Goal: Task Accomplishment & Management: Complete application form

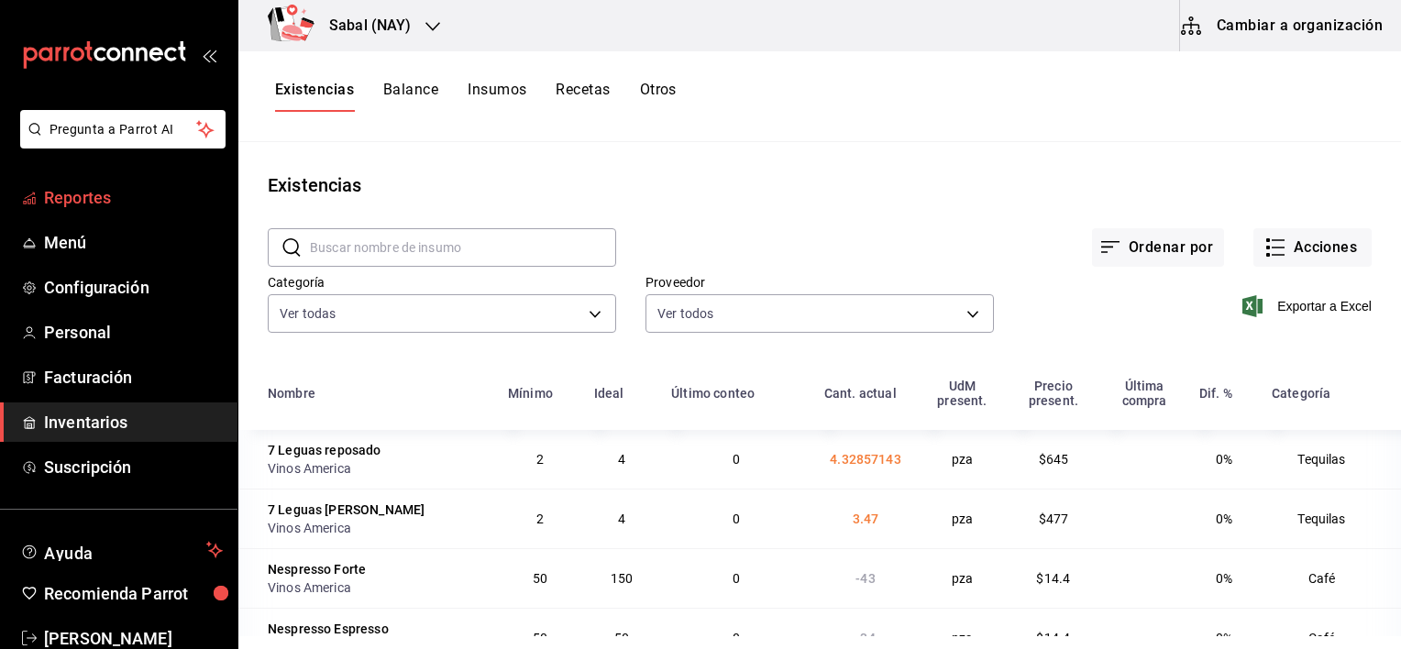
click at [84, 198] on span "Reportes" at bounding box center [133, 197] width 179 height 25
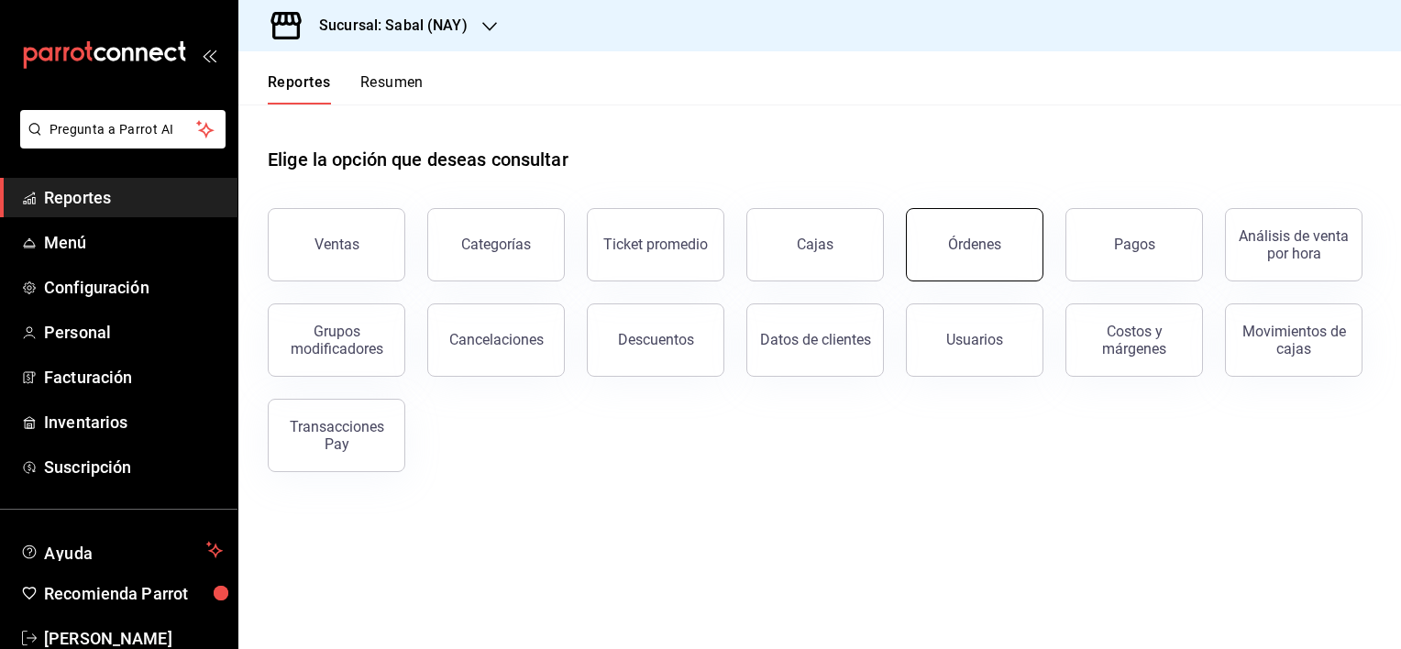
click at [1004, 246] on button "Órdenes" at bounding box center [975, 244] width 138 height 73
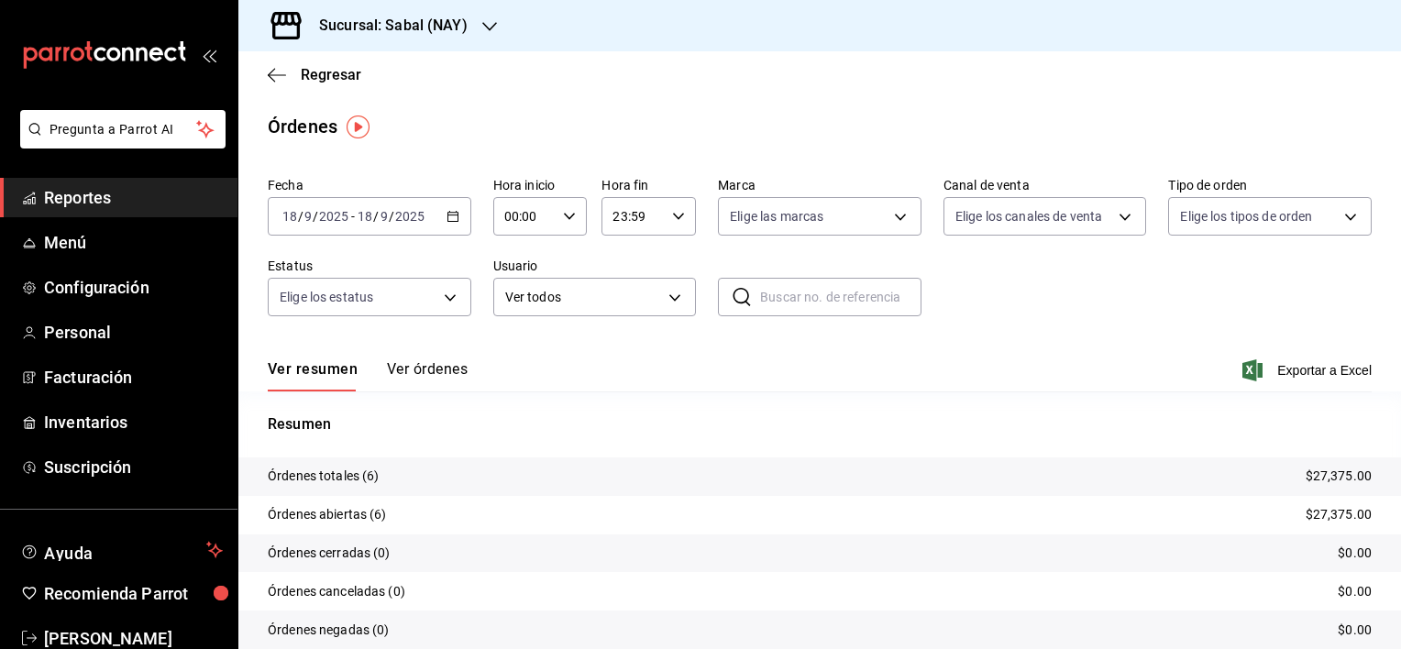
click at [437, 370] on button "Ver órdenes" at bounding box center [427, 375] width 81 height 31
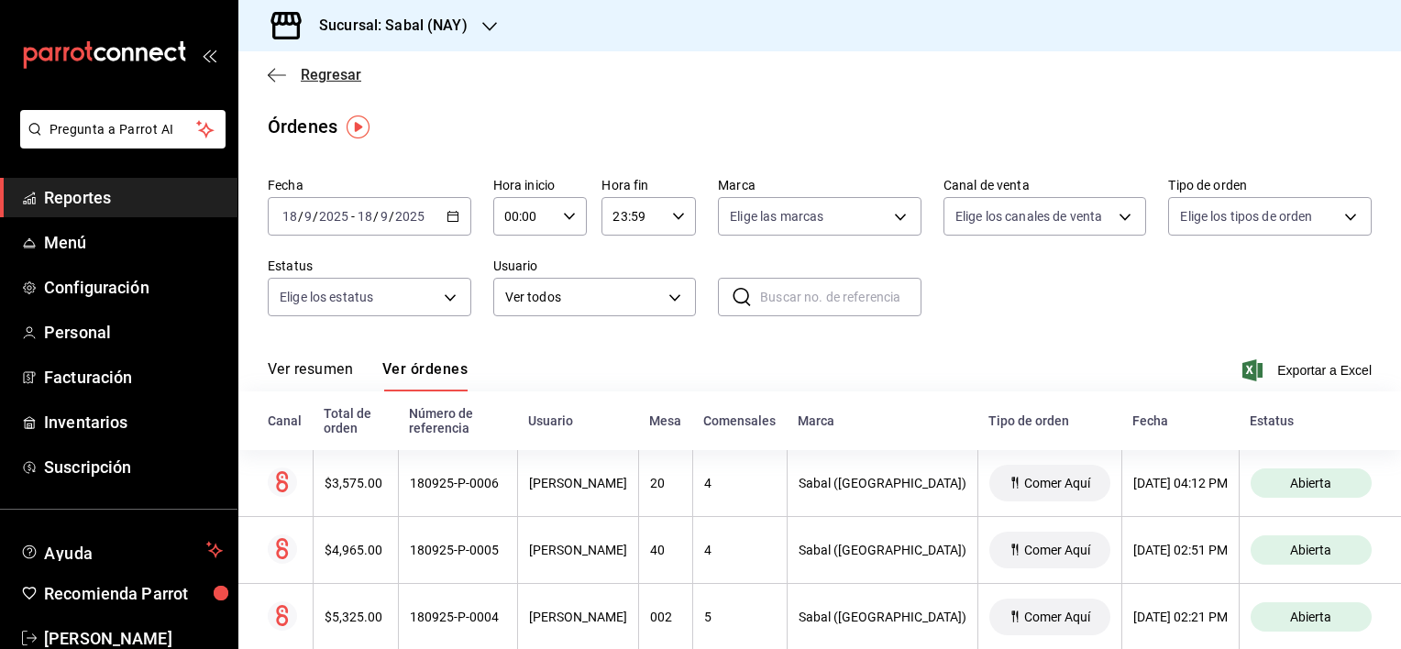
click at [275, 73] on icon "button" at bounding box center [277, 75] width 18 height 17
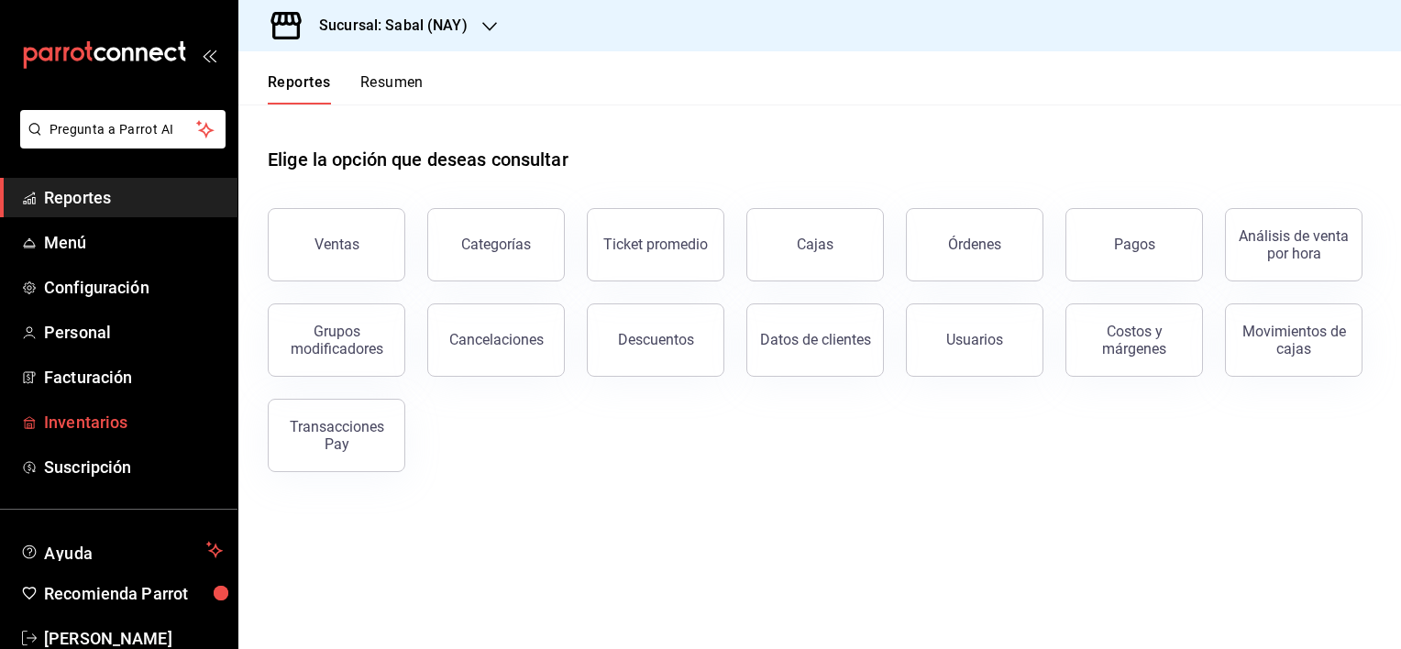
click at [81, 414] on span "Inventarios" at bounding box center [133, 422] width 179 height 25
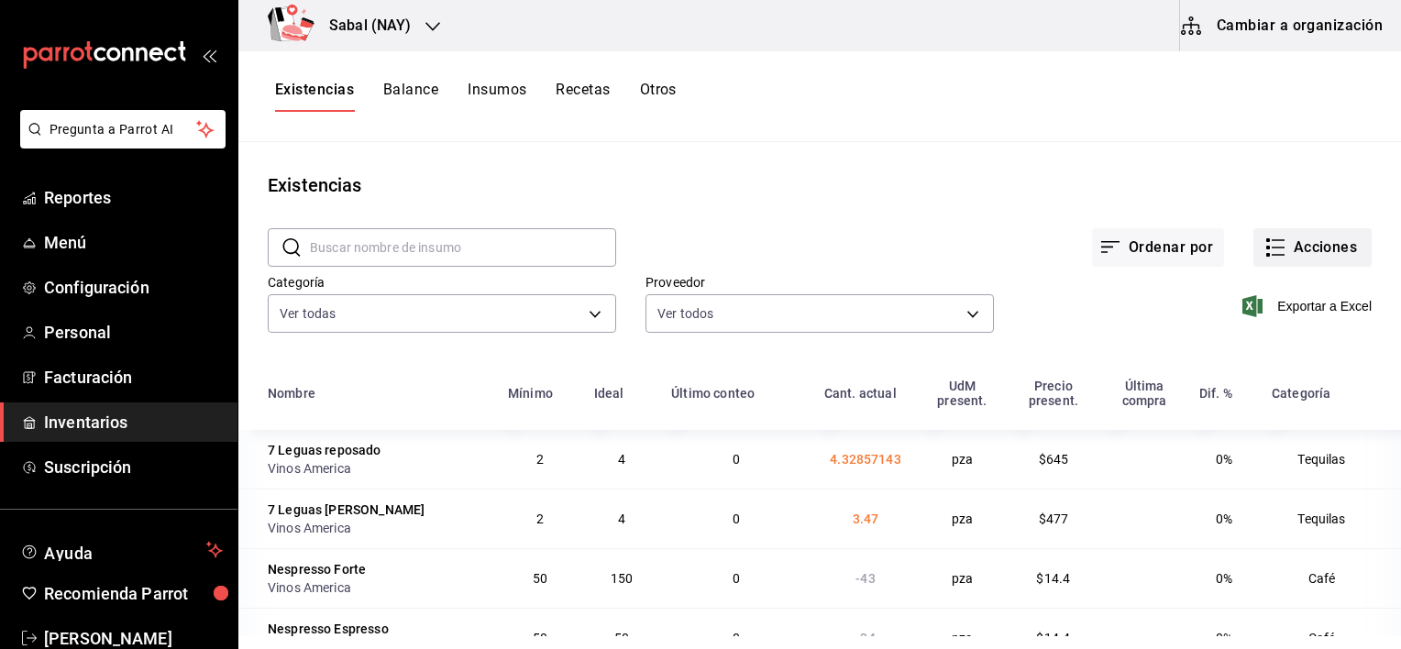
click at [1288, 252] on button "Acciones" at bounding box center [1313, 247] width 118 height 39
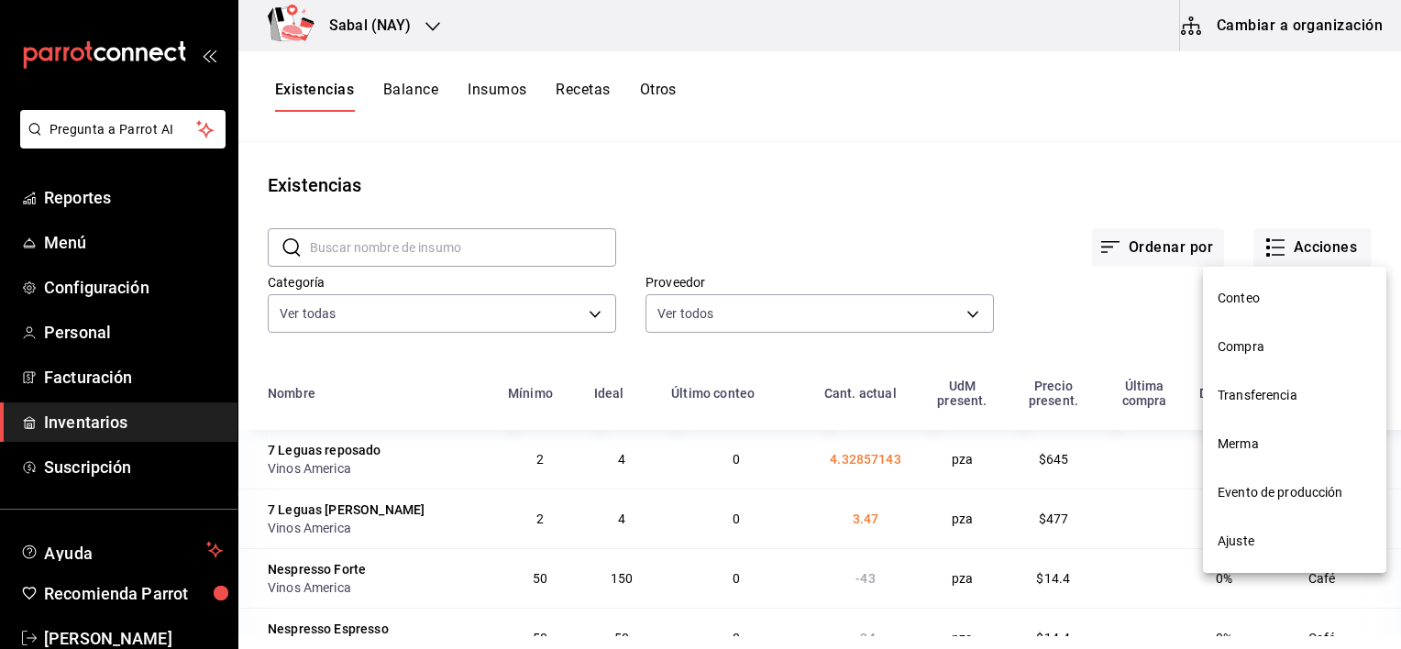
click at [1234, 352] on span "Compra" at bounding box center [1295, 346] width 154 height 19
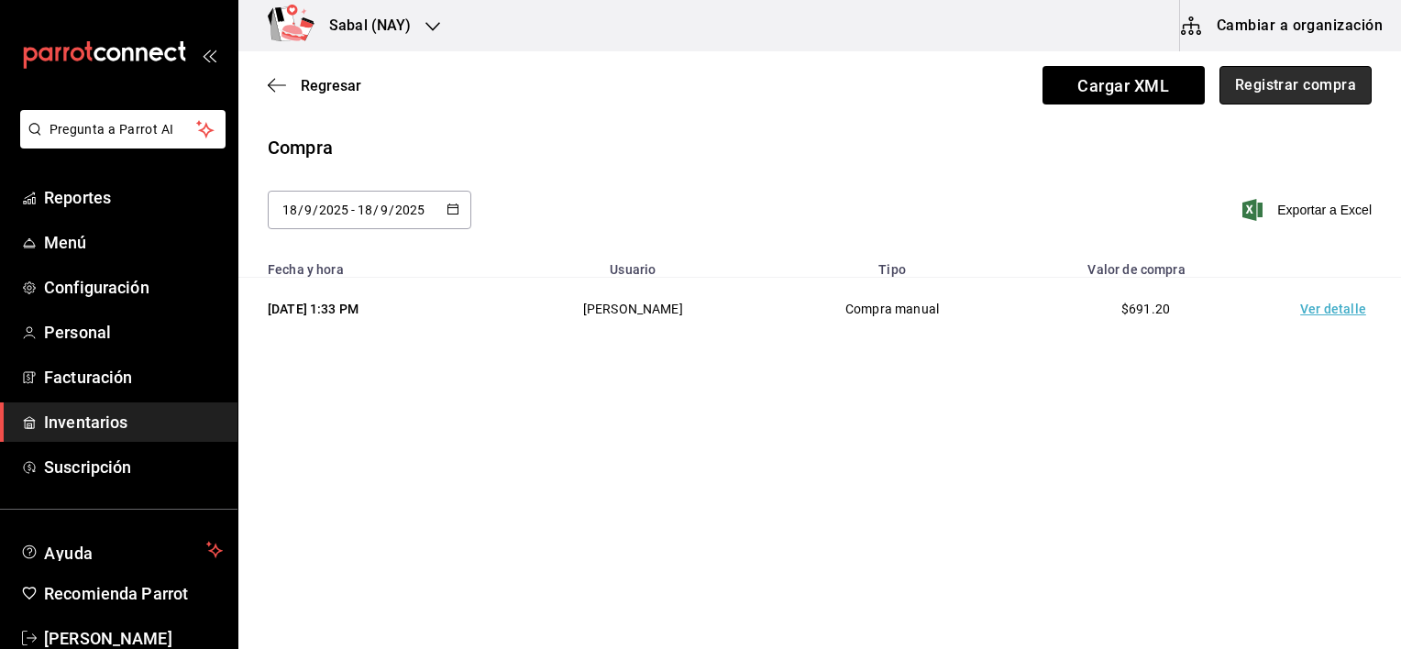
click at [1312, 81] on button "Registrar compra" at bounding box center [1296, 85] width 152 height 39
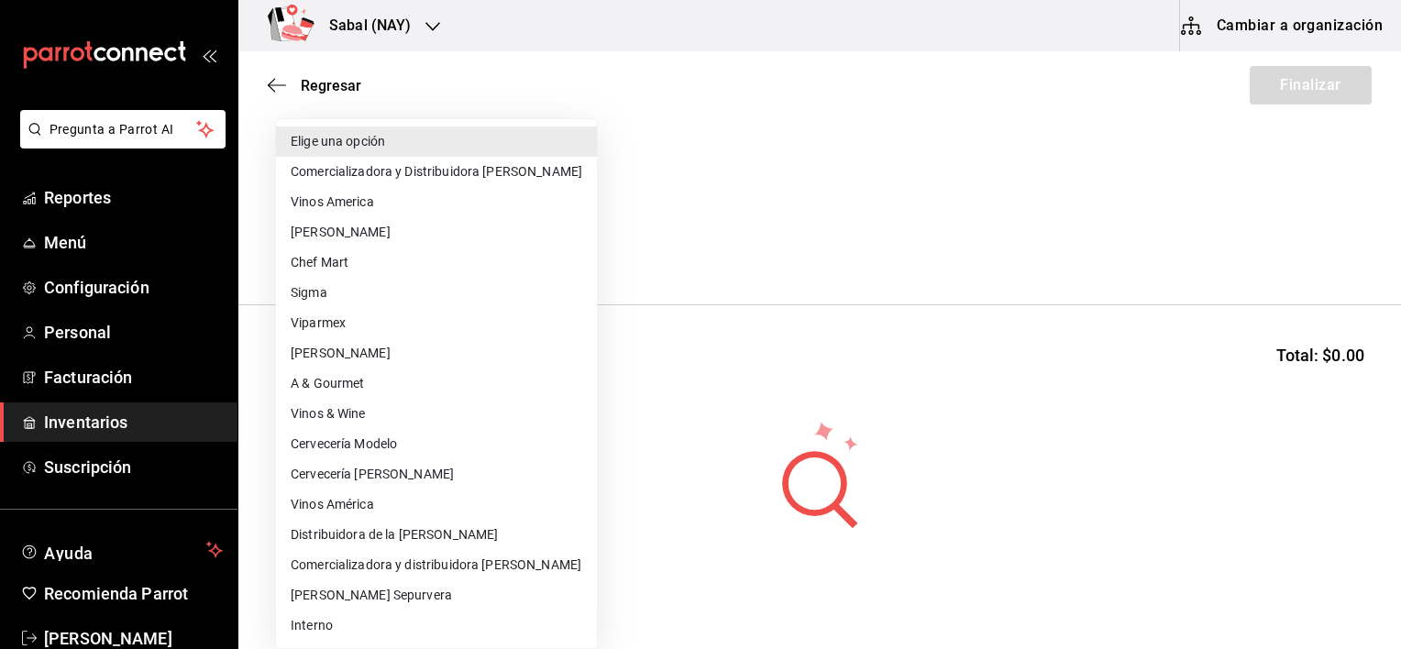
click at [567, 231] on body "Pregunta a Parrot AI Reportes Menú Configuración Personal Facturación Inventari…" at bounding box center [700, 273] width 1401 height 546
click at [357, 536] on li "Distribuidora de la Costa" at bounding box center [436, 535] width 321 height 30
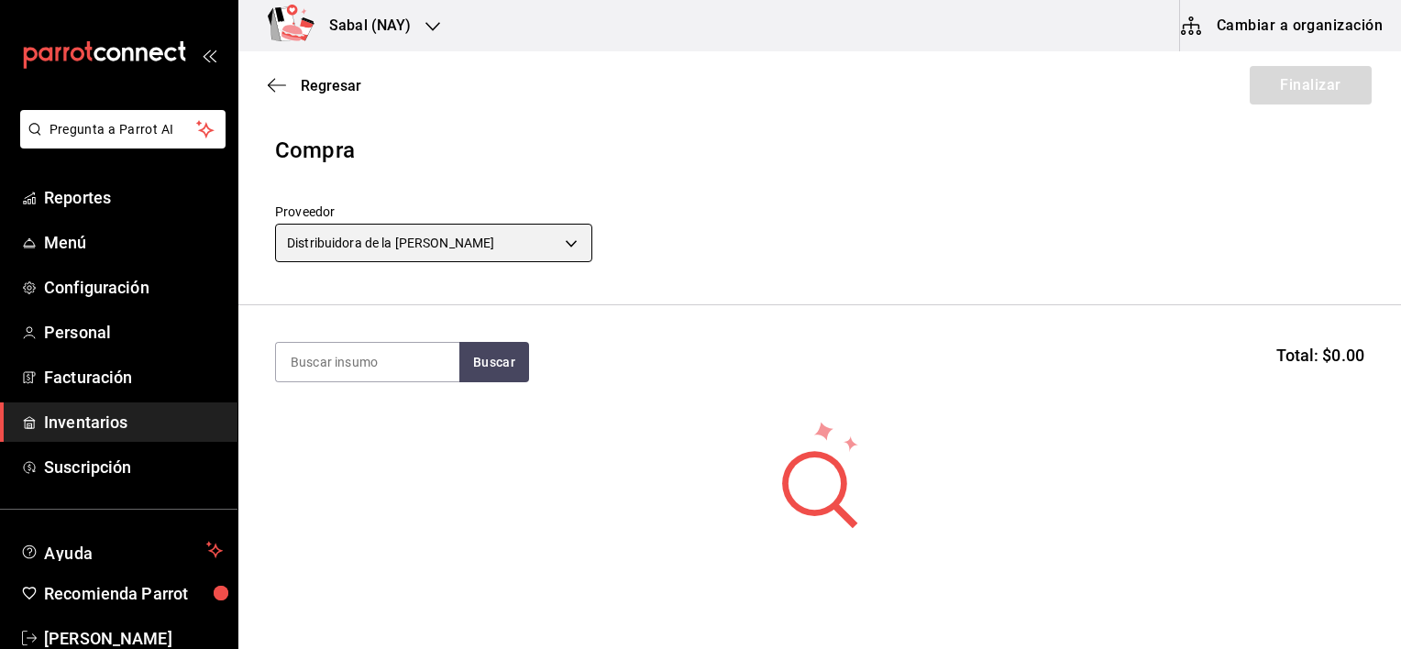
type input "cd9a811f-1f12-43c3-9466-ad8f154c3dfd"
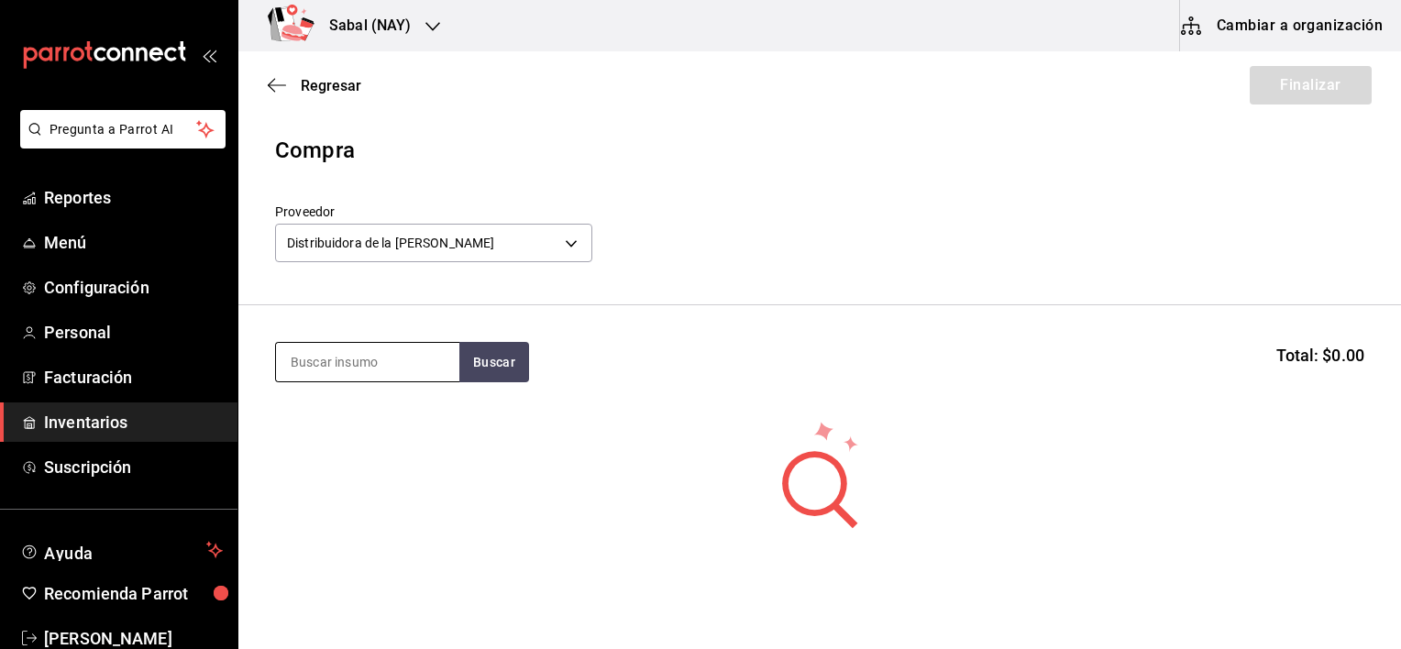
click at [370, 376] on input at bounding box center [367, 362] width 183 height 39
type input "coca"
click at [502, 365] on button "Buscar" at bounding box center [494, 362] width 70 height 40
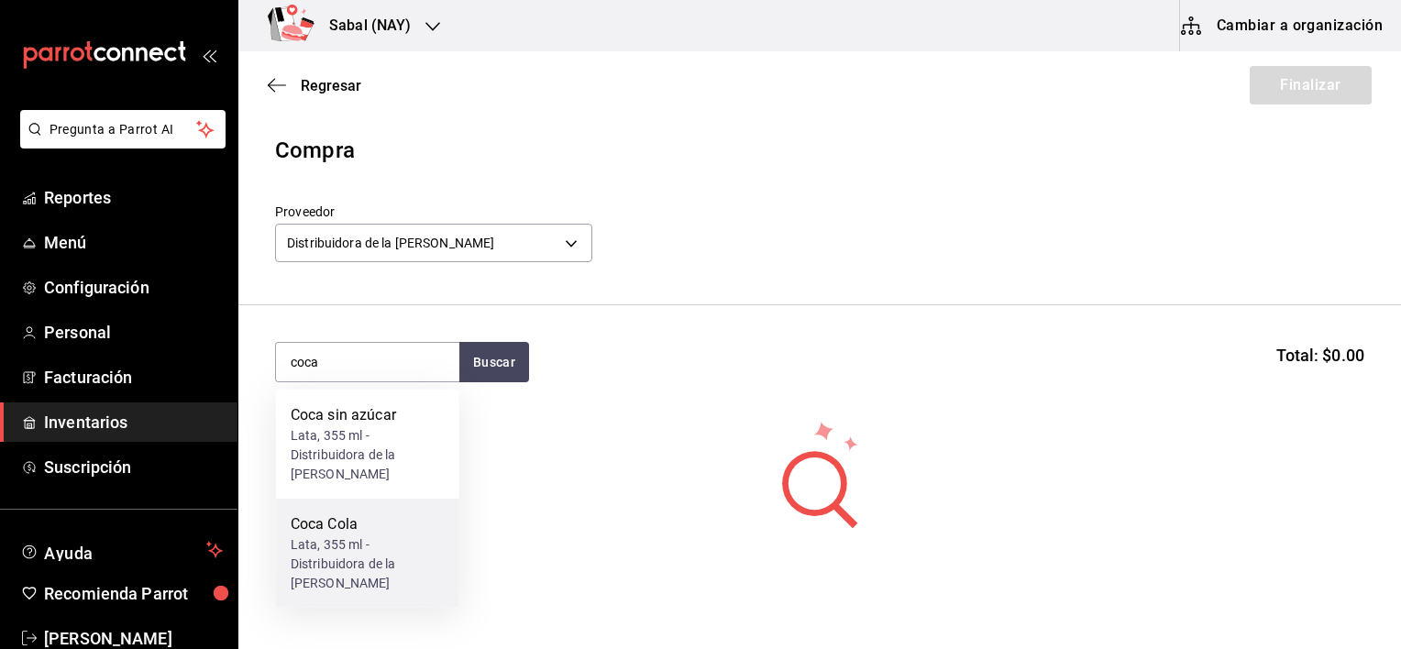
click at [352, 541] on div "Lata, 355 ml - Distribuidora de la Costa" at bounding box center [368, 565] width 154 height 58
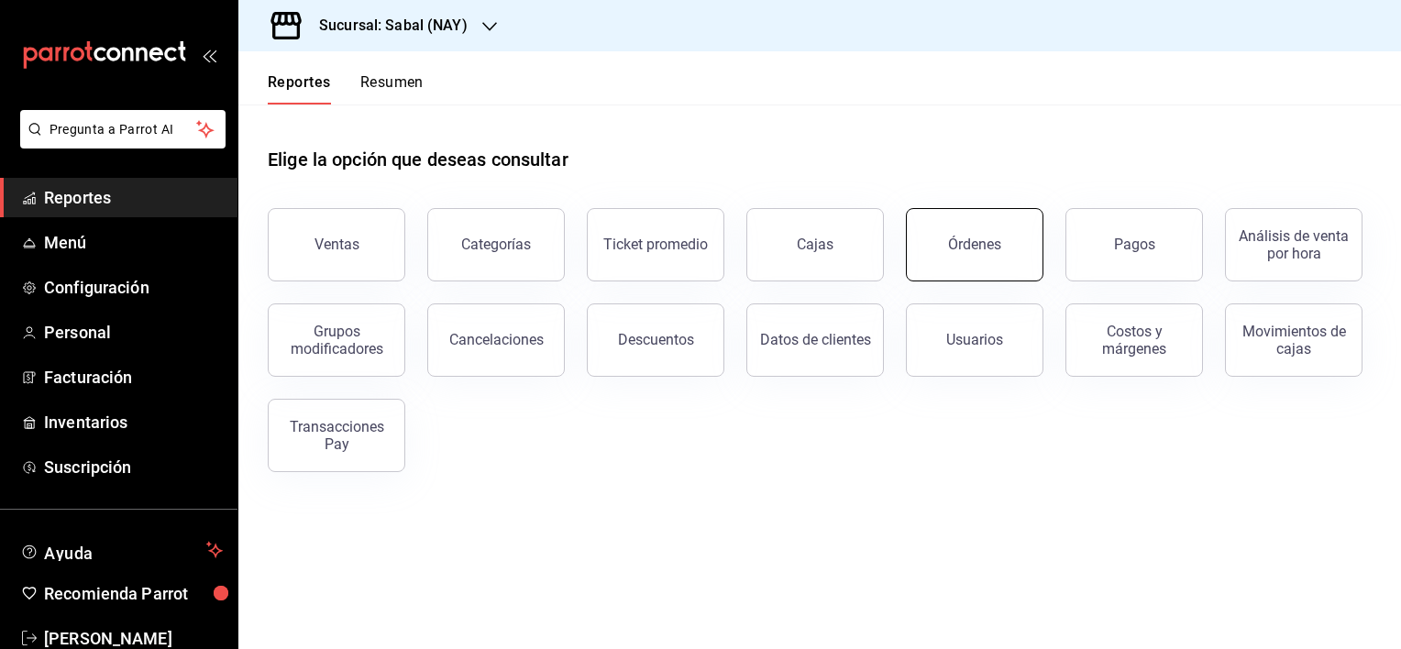
click at [988, 241] on div "Órdenes" at bounding box center [974, 244] width 53 height 17
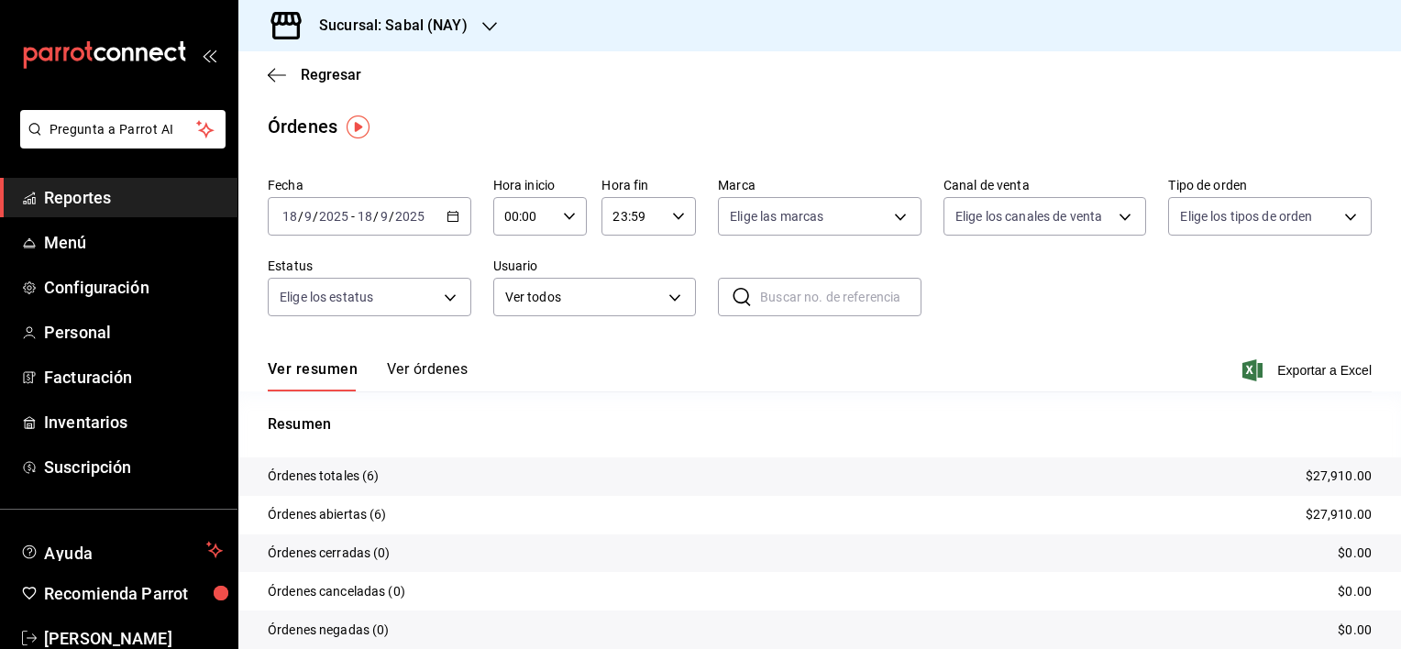
click at [423, 377] on button "Ver órdenes" at bounding box center [427, 375] width 81 height 31
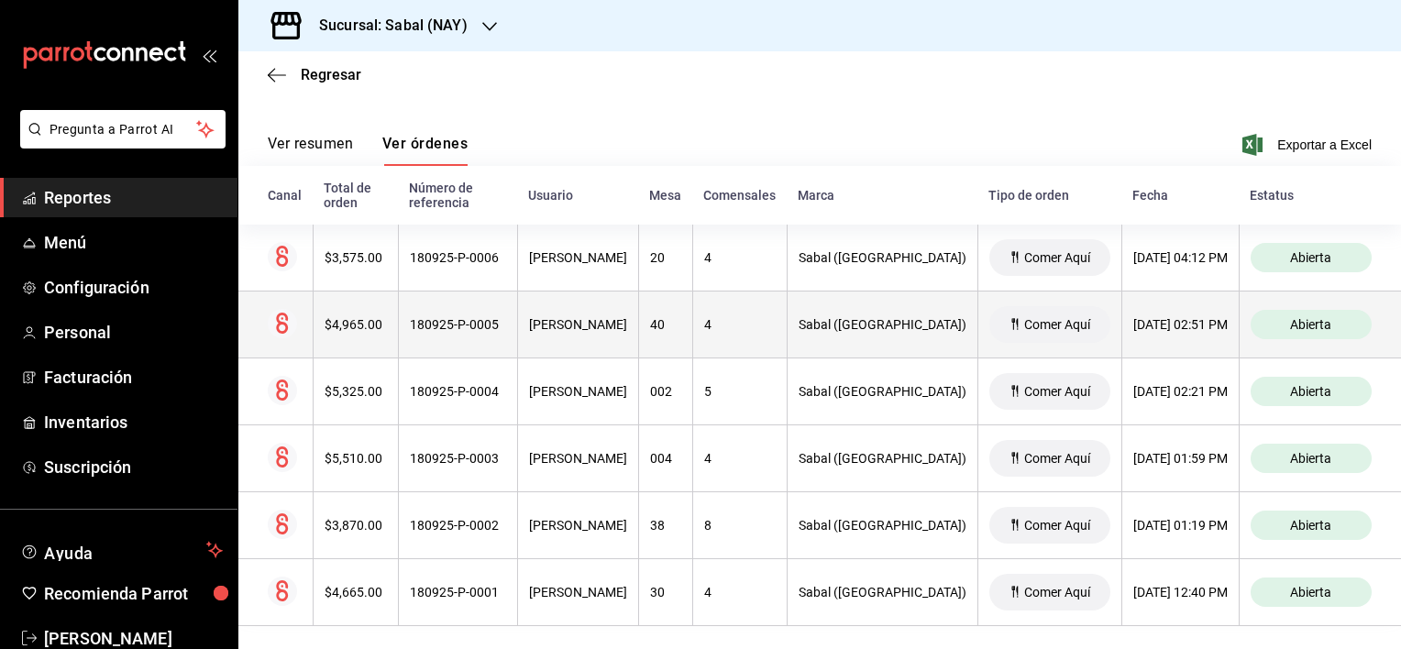
scroll to position [232, 0]
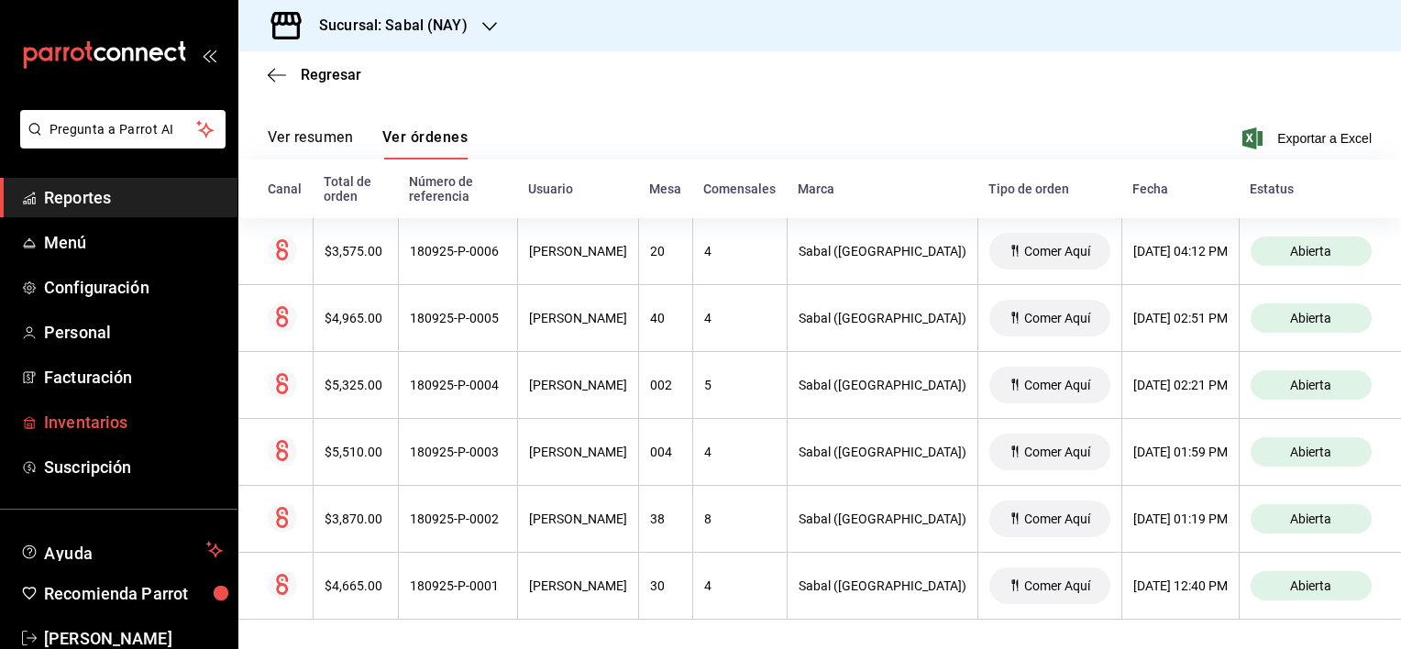
click at [61, 430] on span "Inventarios" at bounding box center [133, 422] width 179 height 25
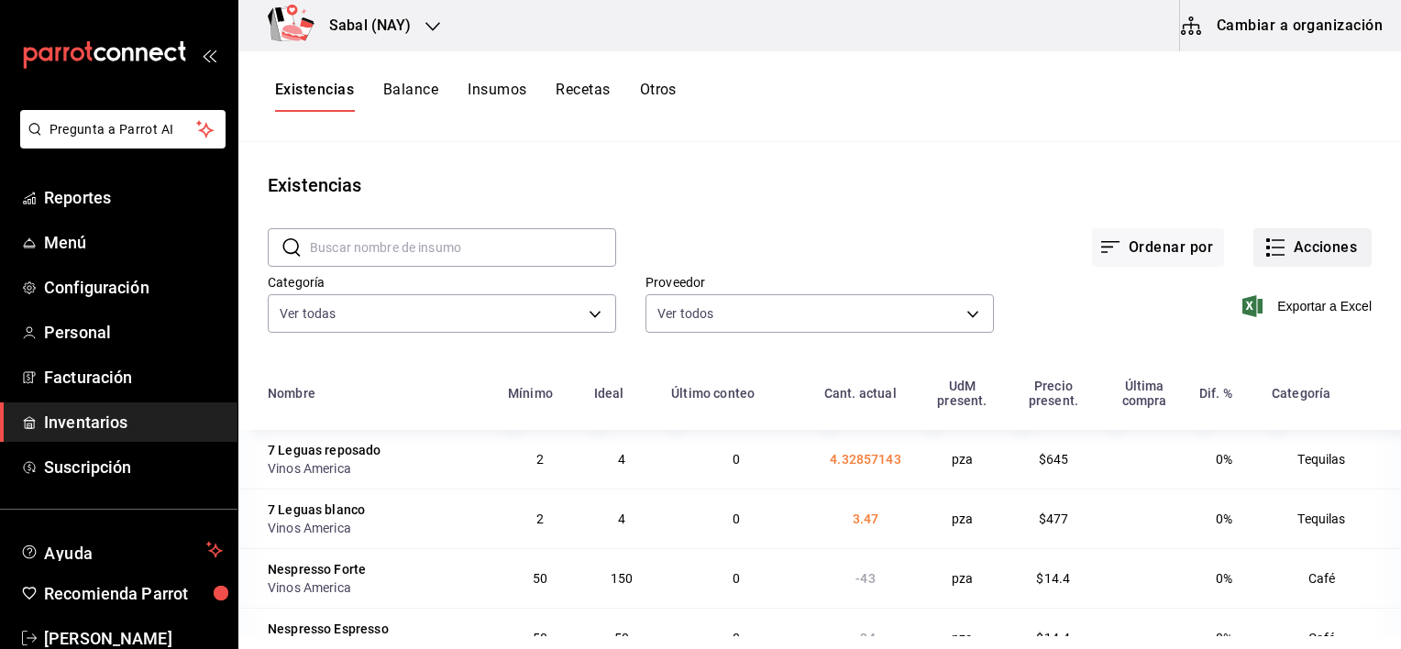
click at [1268, 246] on icon "button" at bounding box center [1276, 248] width 22 height 22
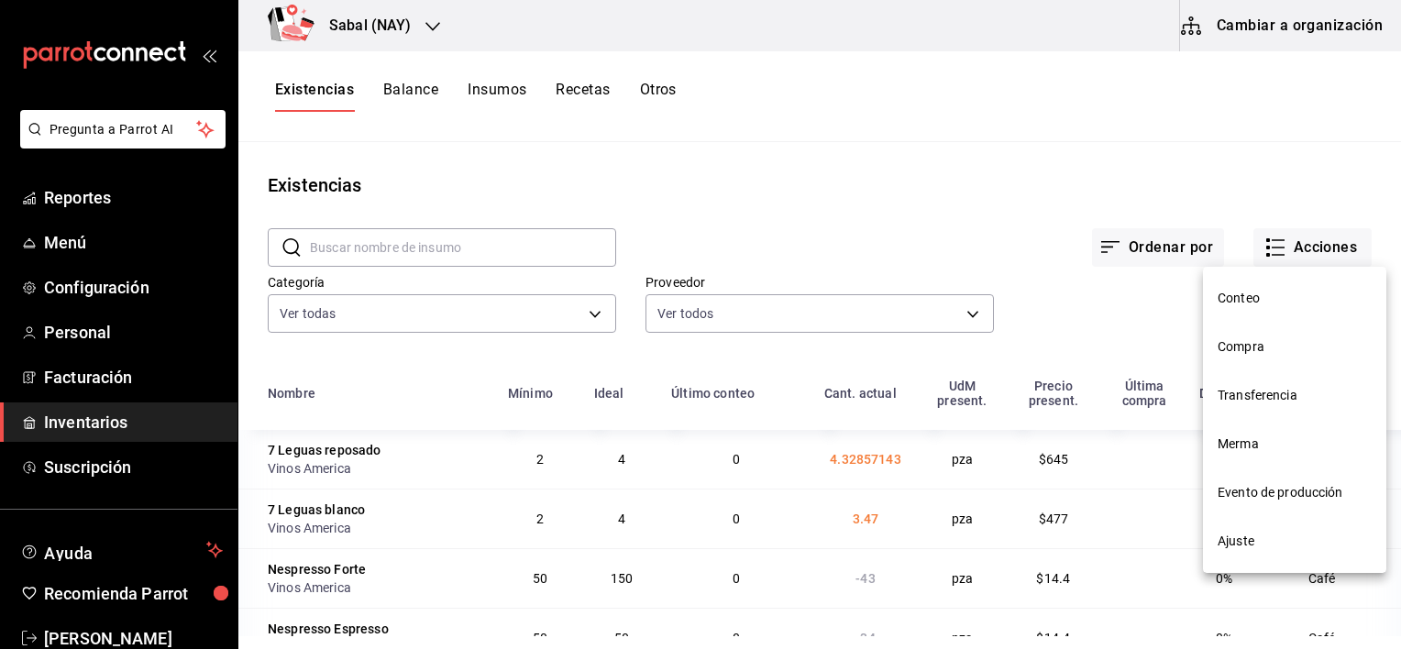
click at [1254, 340] on li "Compra" at bounding box center [1294, 347] width 183 height 49
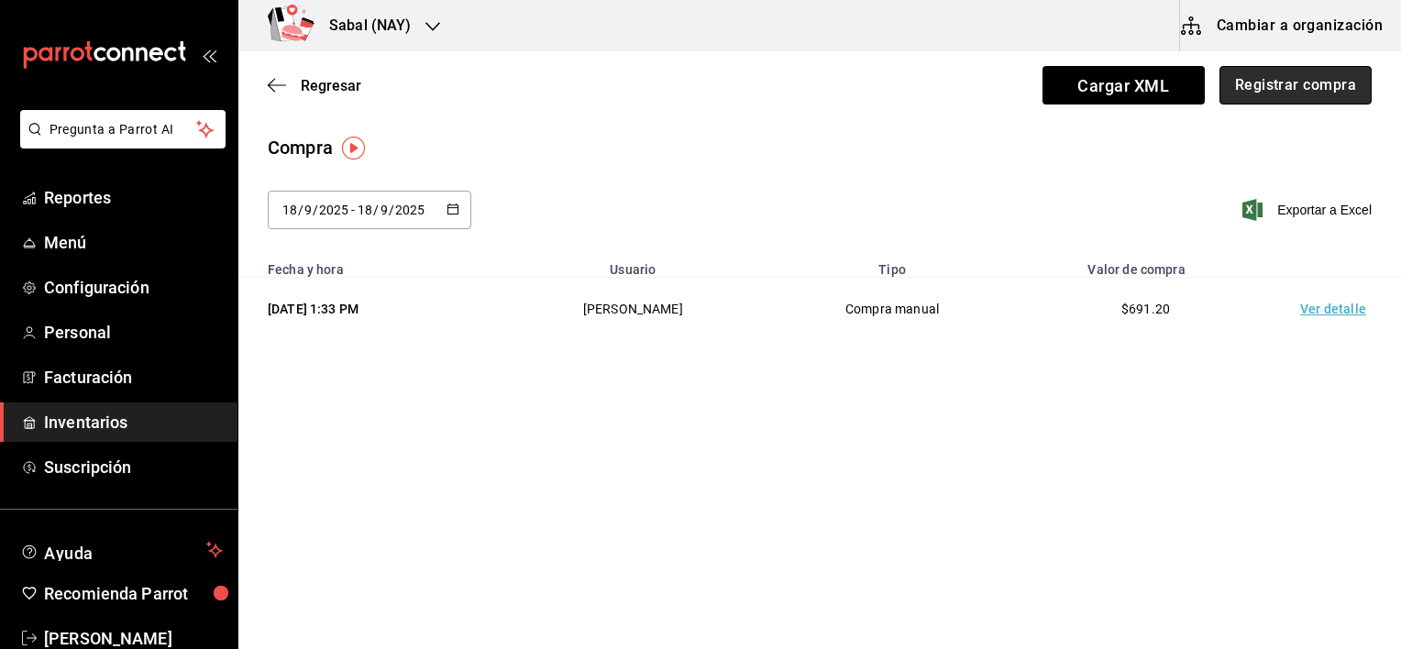
click at [1262, 75] on button "Registrar compra" at bounding box center [1296, 85] width 152 height 39
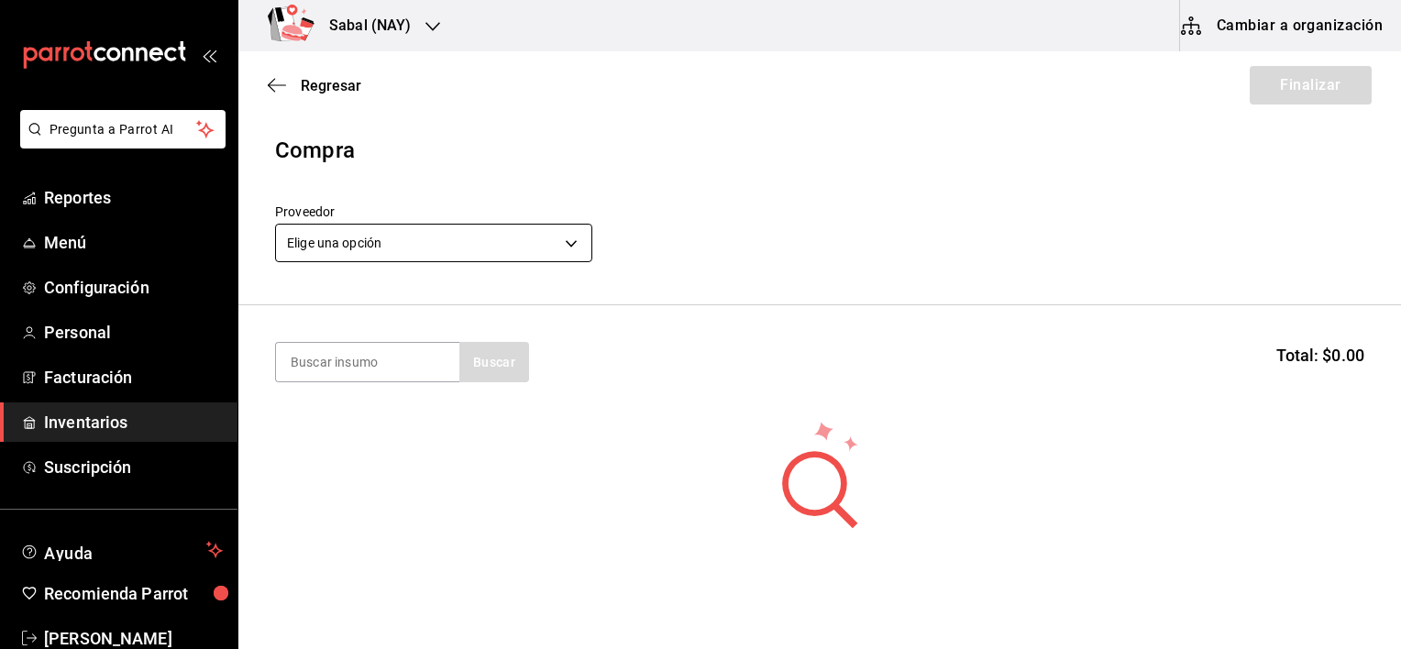
click at [457, 238] on body "Pregunta a Parrot AI Reportes Menú Configuración Personal Facturación Inventari…" at bounding box center [700, 273] width 1401 height 546
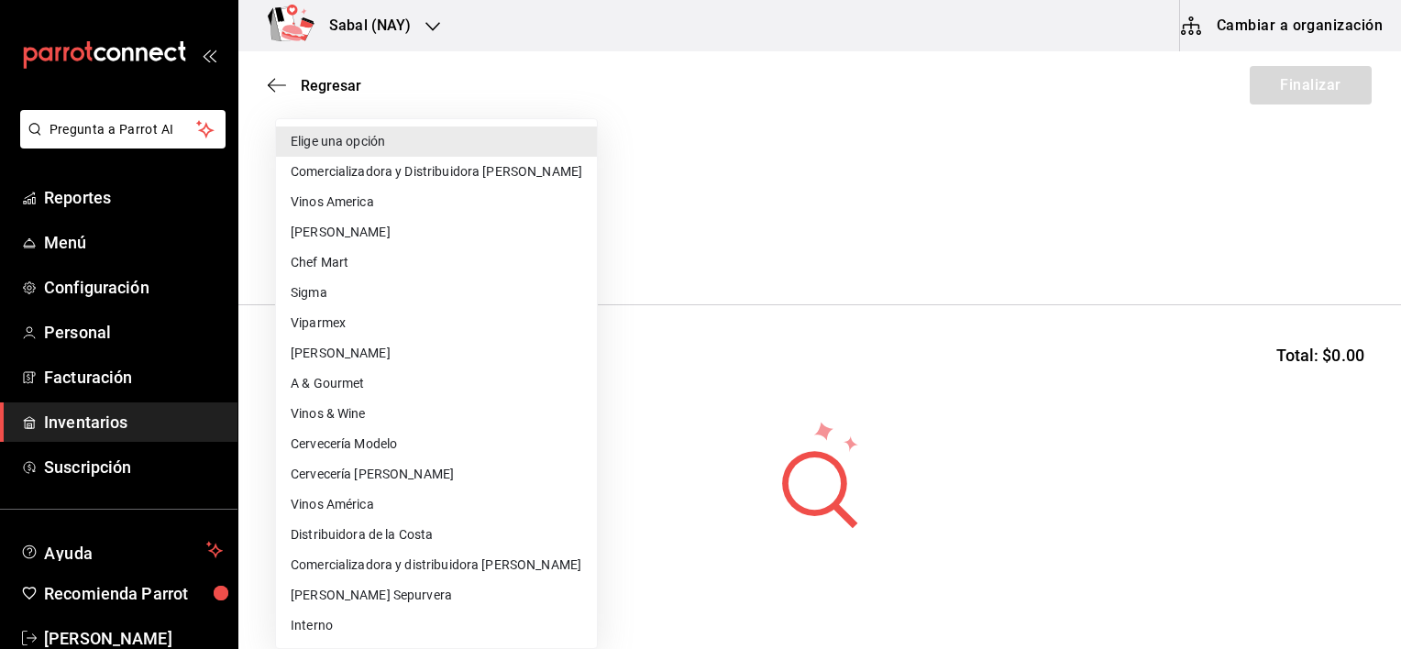
click at [380, 527] on li "Distribuidora de la Costa" at bounding box center [436, 535] width 321 height 30
type input "cd9a811f-1f12-43c3-9466-ad8f154c3dfd"
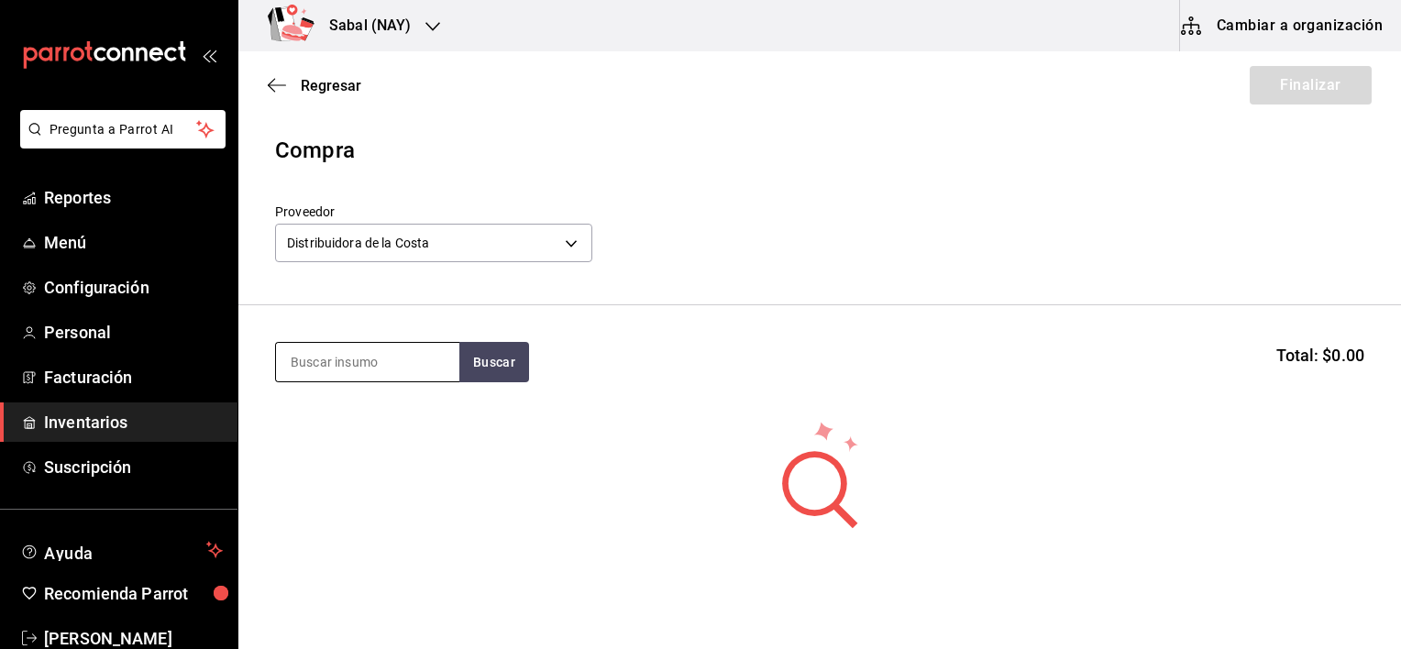
click at [334, 349] on input at bounding box center [367, 362] width 183 height 39
type input "coca"
click at [495, 379] on button "Buscar" at bounding box center [494, 362] width 70 height 40
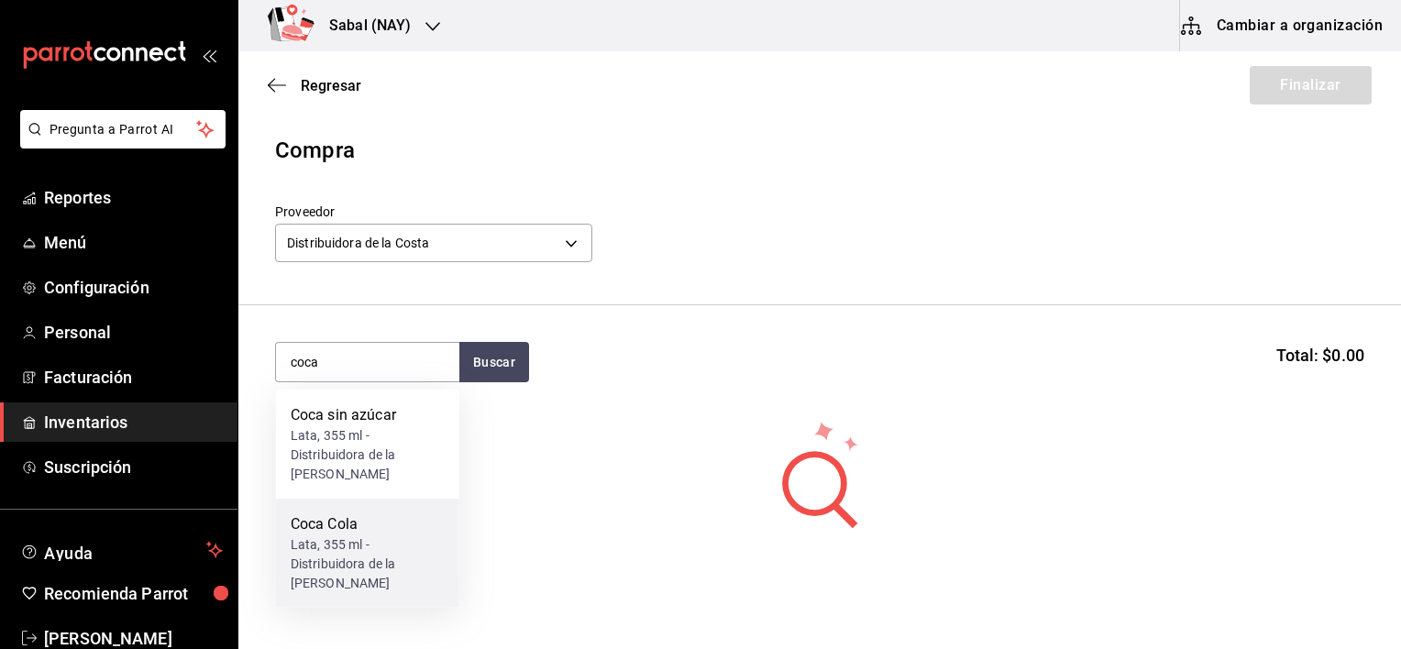
click at [403, 536] on div "Lata, 355 ml - Distribuidora de la Costa" at bounding box center [368, 565] width 154 height 58
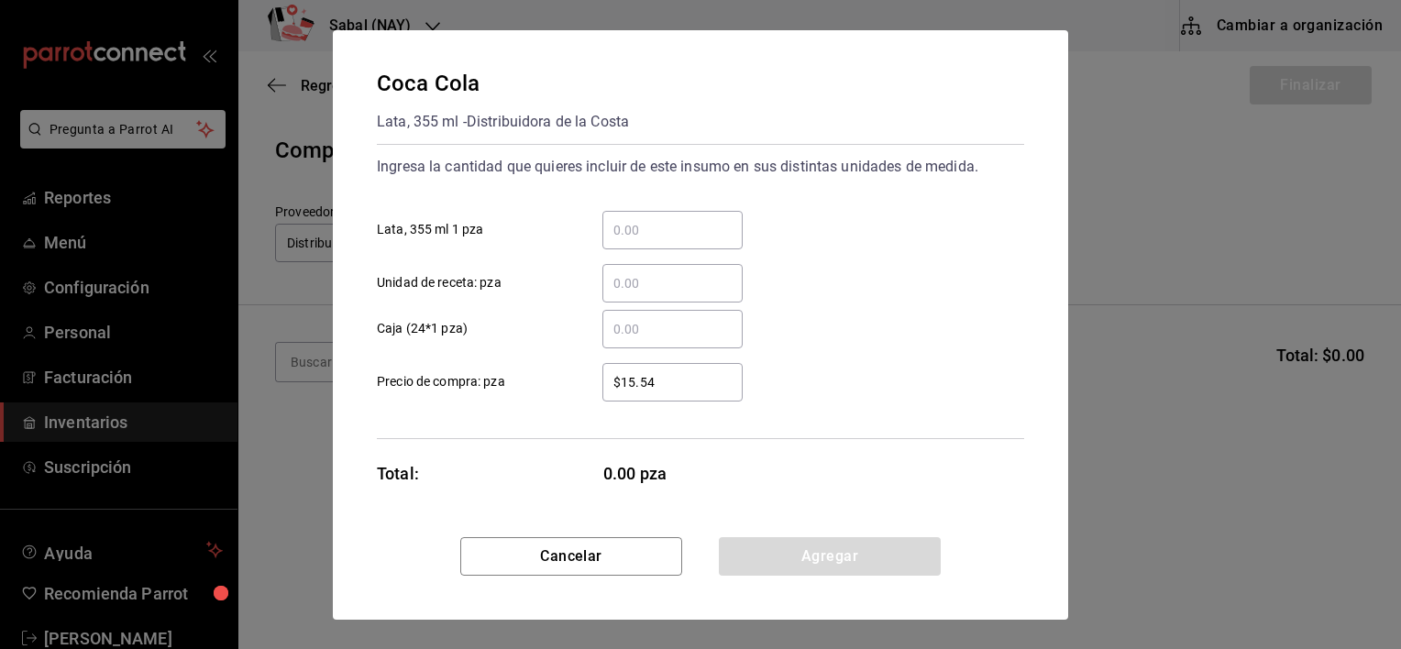
click at [724, 228] on input "​ Lata, 355 ml 1 pza" at bounding box center [673, 230] width 140 height 22
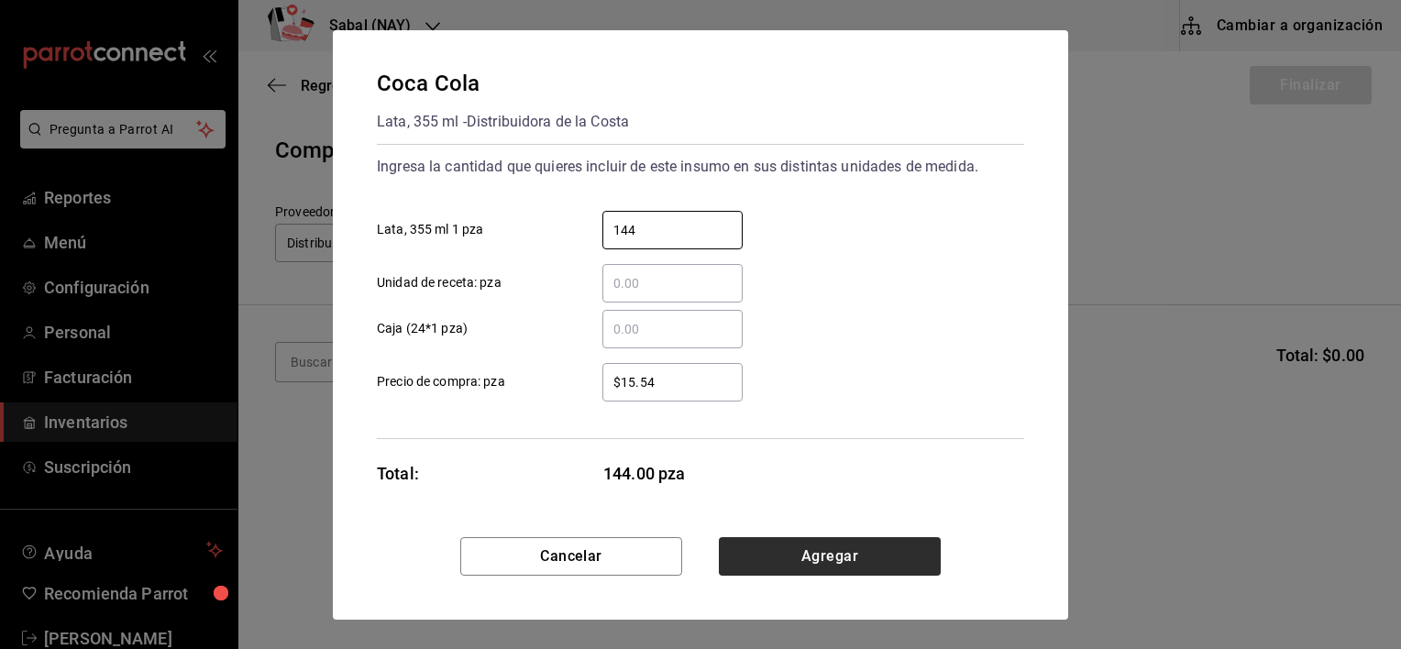
type input "144"
click at [823, 559] on button "Agregar" at bounding box center [830, 556] width 222 height 39
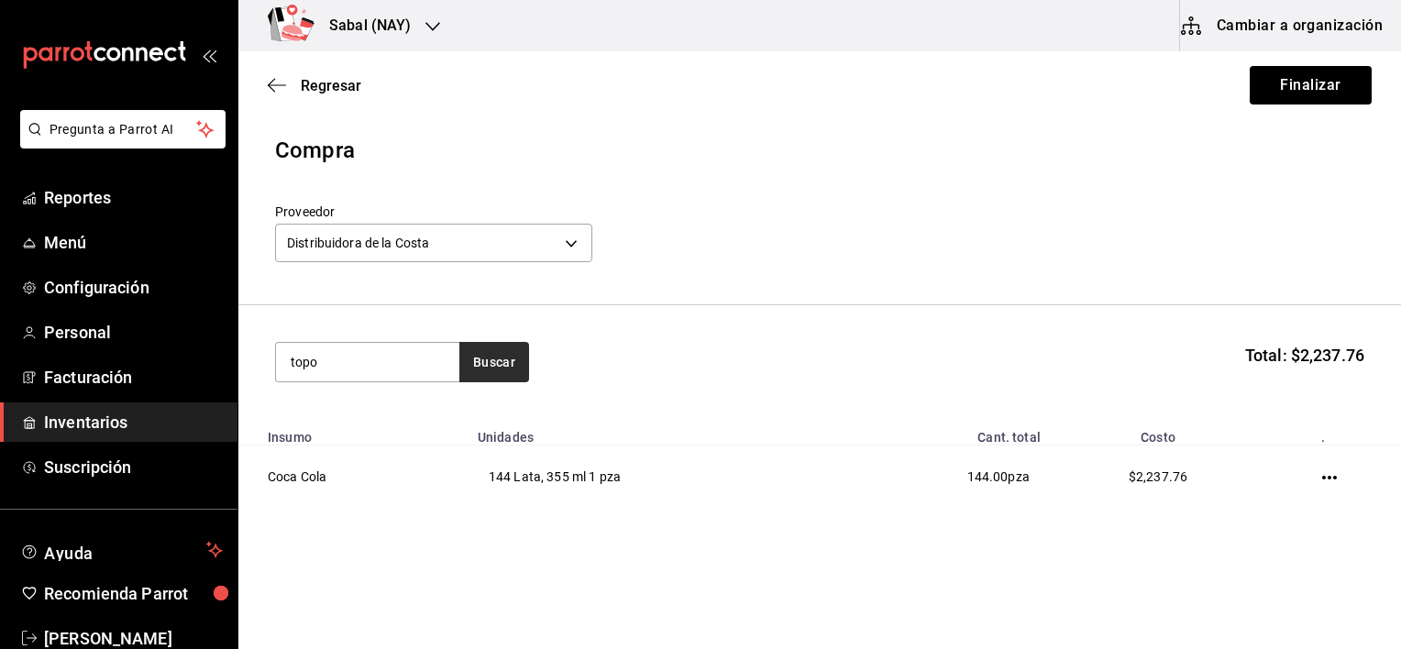
type input "topo"
click at [499, 365] on button "Buscar" at bounding box center [494, 362] width 70 height 40
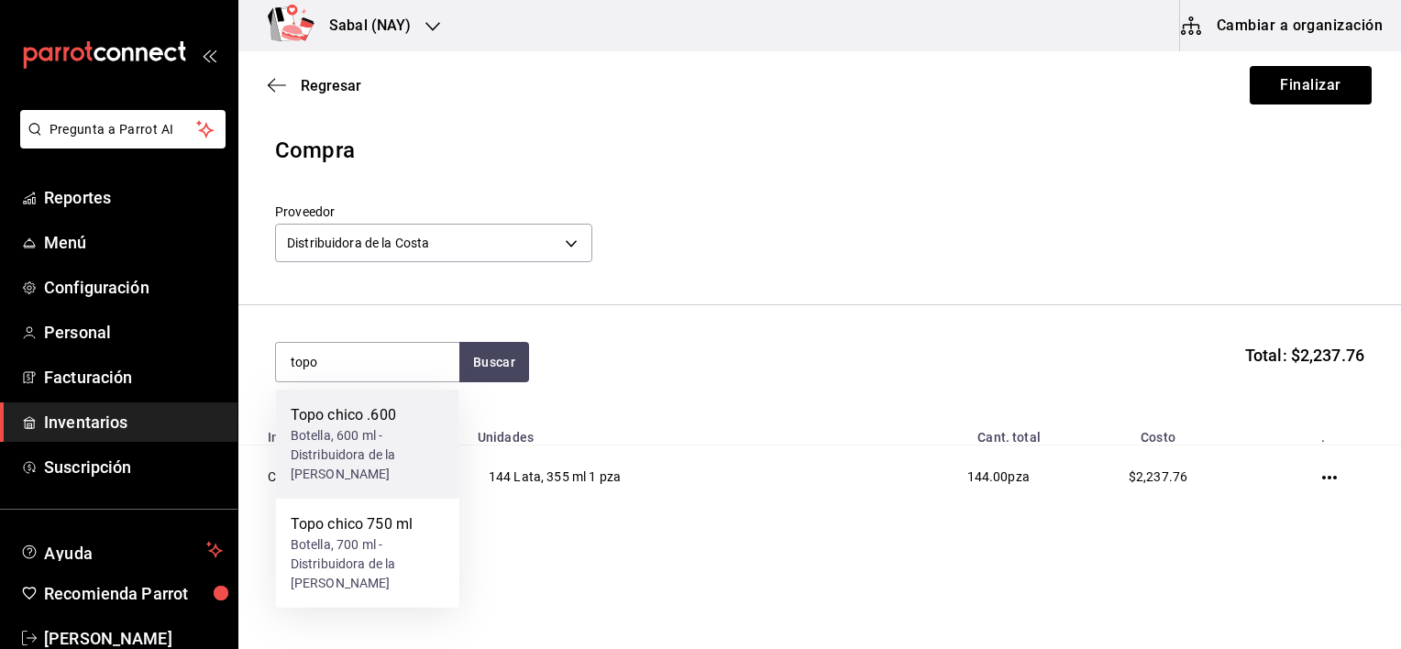
click at [340, 440] on div "Botella, 600 ml - Distribuidora de la Costa" at bounding box center [368, 455] width 154 height 58
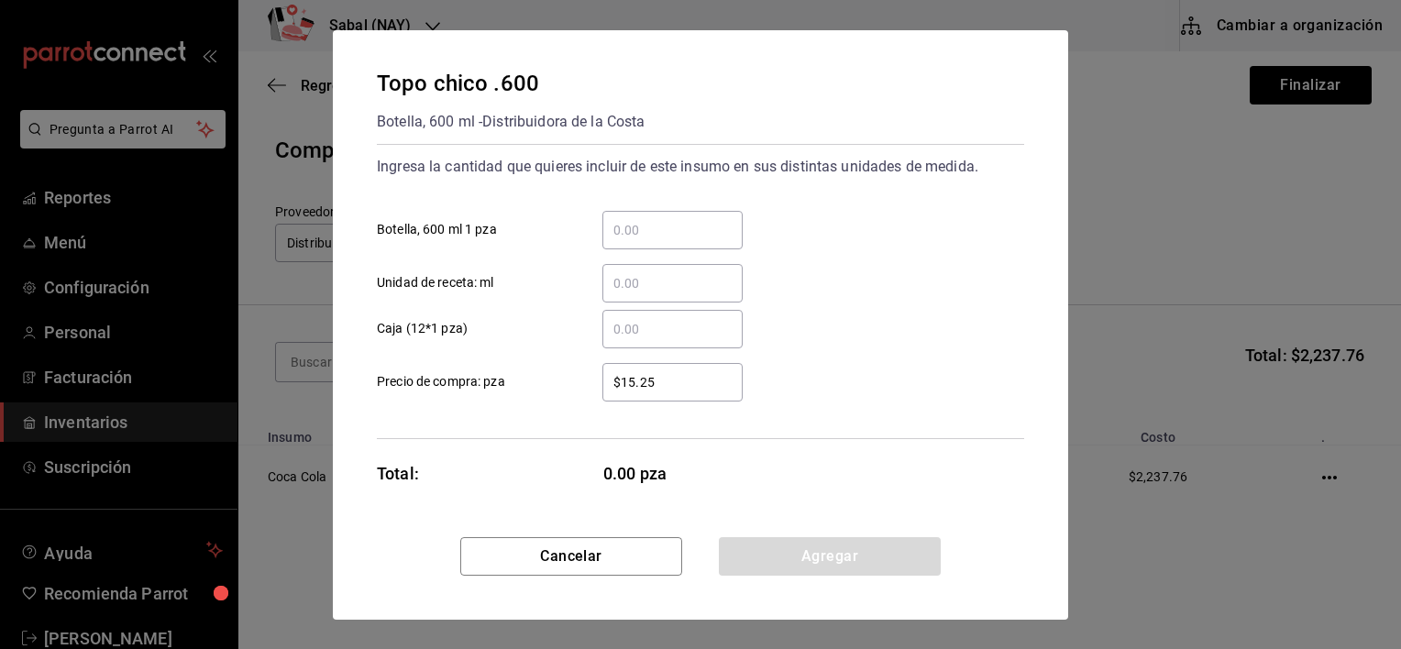
click at [691, 224] on input "​ Botella, 600 ml 1 pza" at bounding box center [673, 230] width 140 height 22
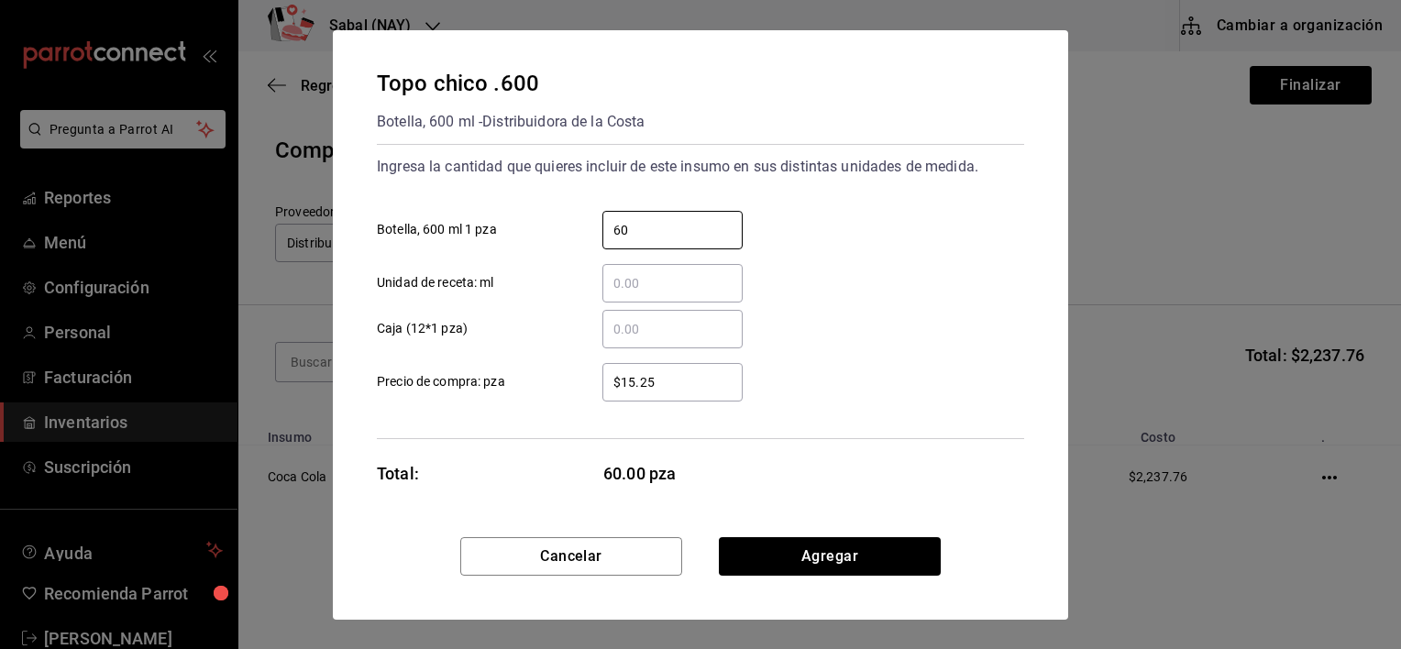
type input "60"
click at [843, 200] on div "60 ​ Botella, 600 ml 1 pza" at bounding box center [693, 222] width 662 height 53
click at [833, 554] on button "Agregar" at bounding box center [830, 556] width 222 height 39
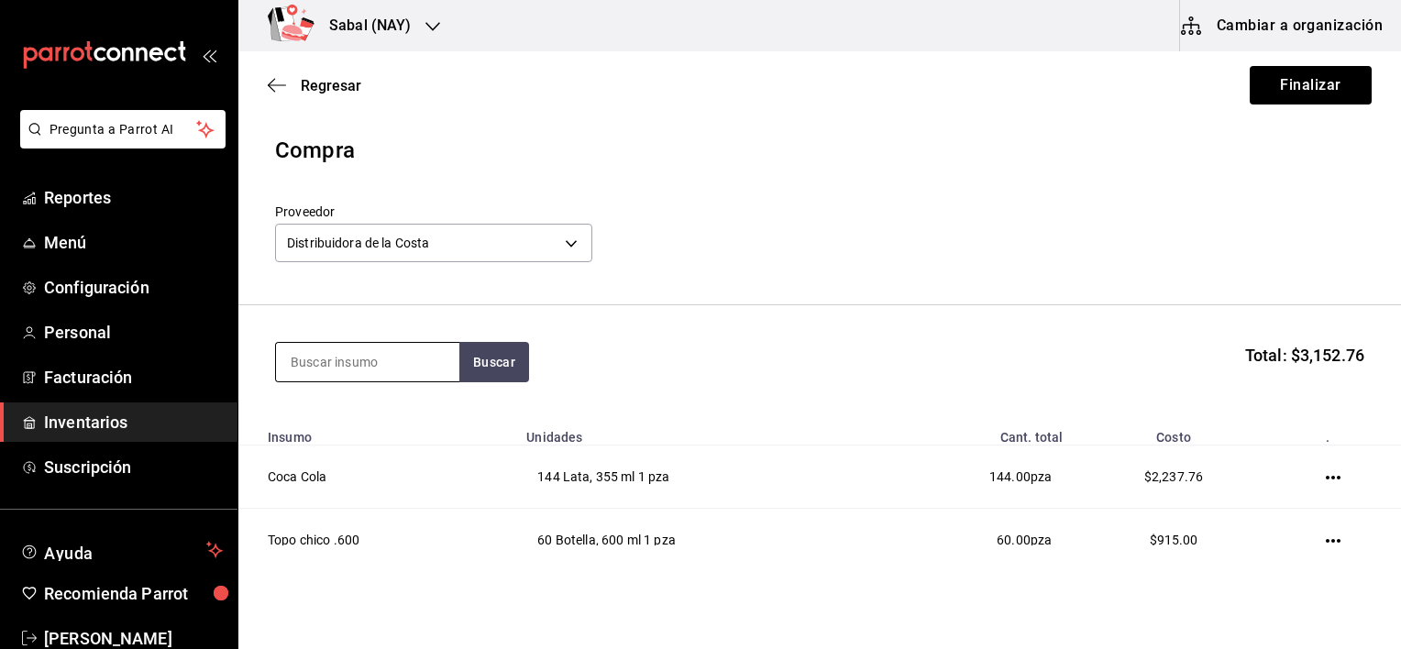
click at [389, 369] on input at bounding box center [367, 362] width 183 height 39
type input "sprite"
click at [491, 367] on button "Buscar" at bounding box center [494, 362] width 70 height 40
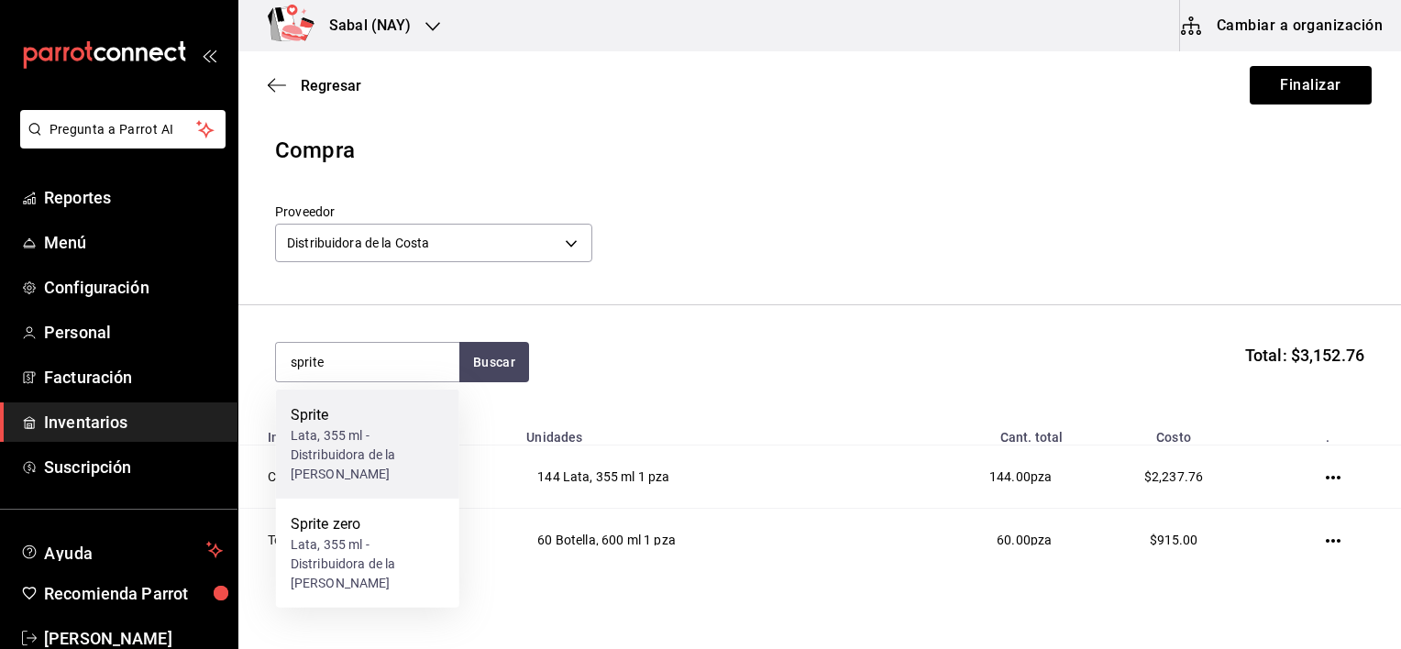
click at [393, 454] on div "Lata, 355 ml - Distribuidora de la Costa" at bounding box center [368, 455] width 154 height 58
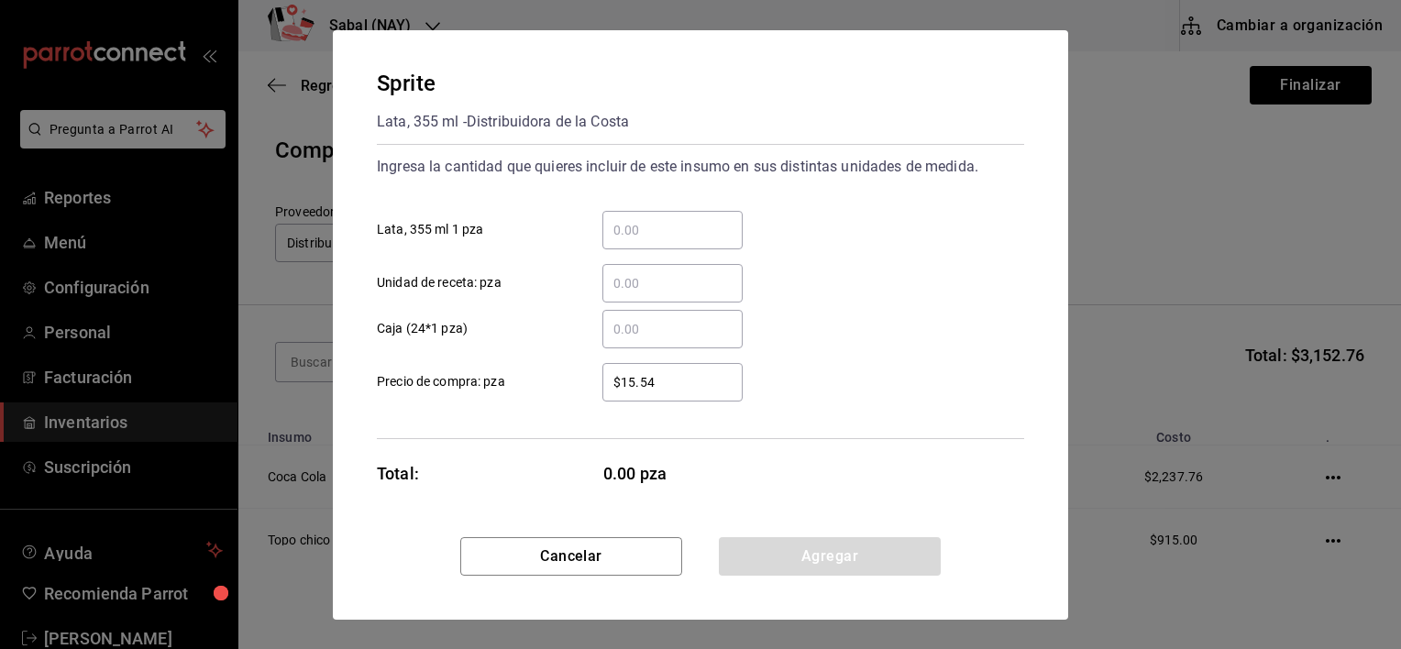
click at [726, 249] on div "​ Unidad de receta: pza" at bounding box center [693, 275] width 662 height 53
click at [691, 237] on input "​ Lata, 355 ml 1 pza" at bounding box center [673, 230] width 140 height 22
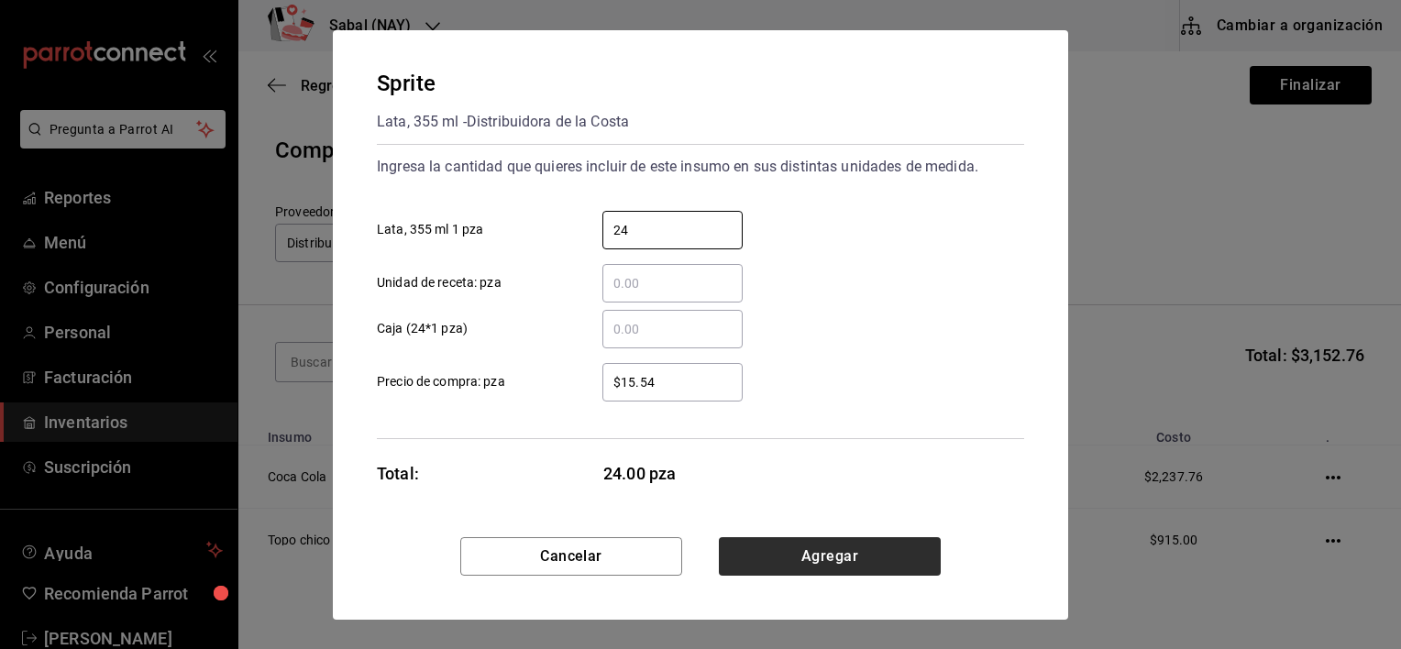
type input "24"
click at [790, 554] on button "Agregar" at bounding box center [830, 556] width 222 height 39
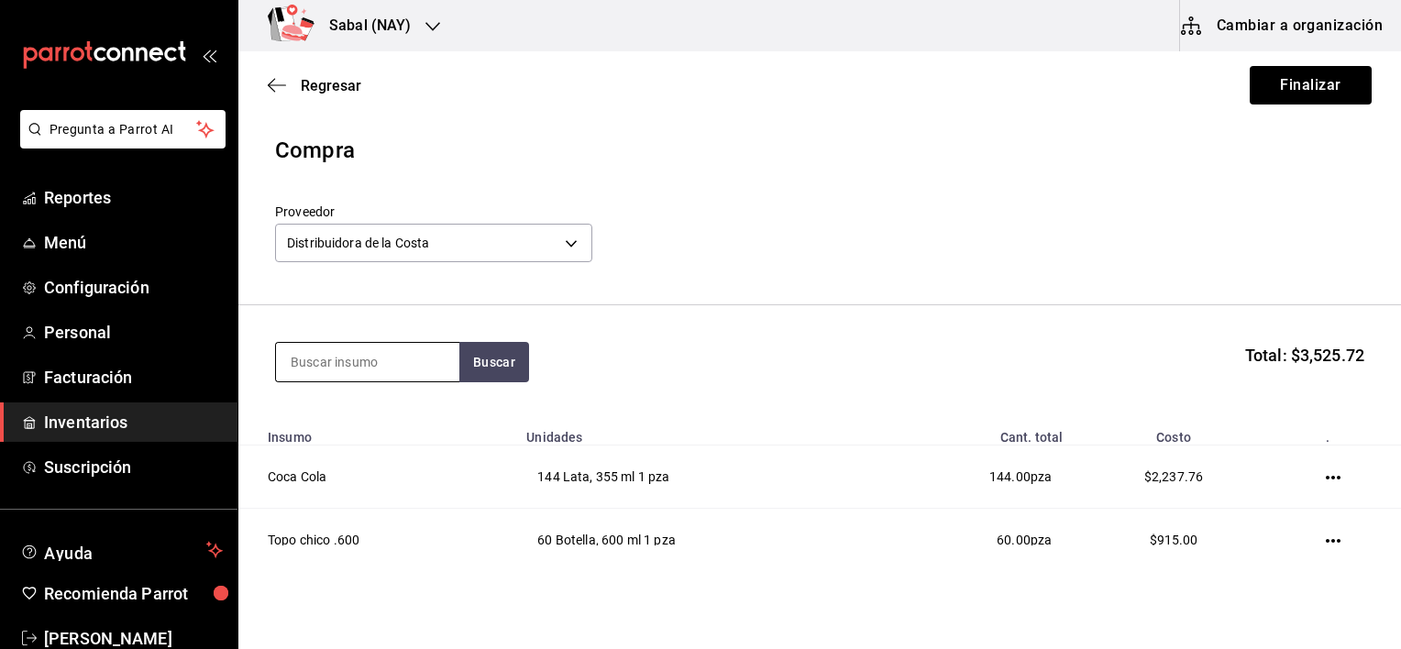
click at [362, 370] on input at bounding box center [367, 362] width 183 height 39
type input "coca"
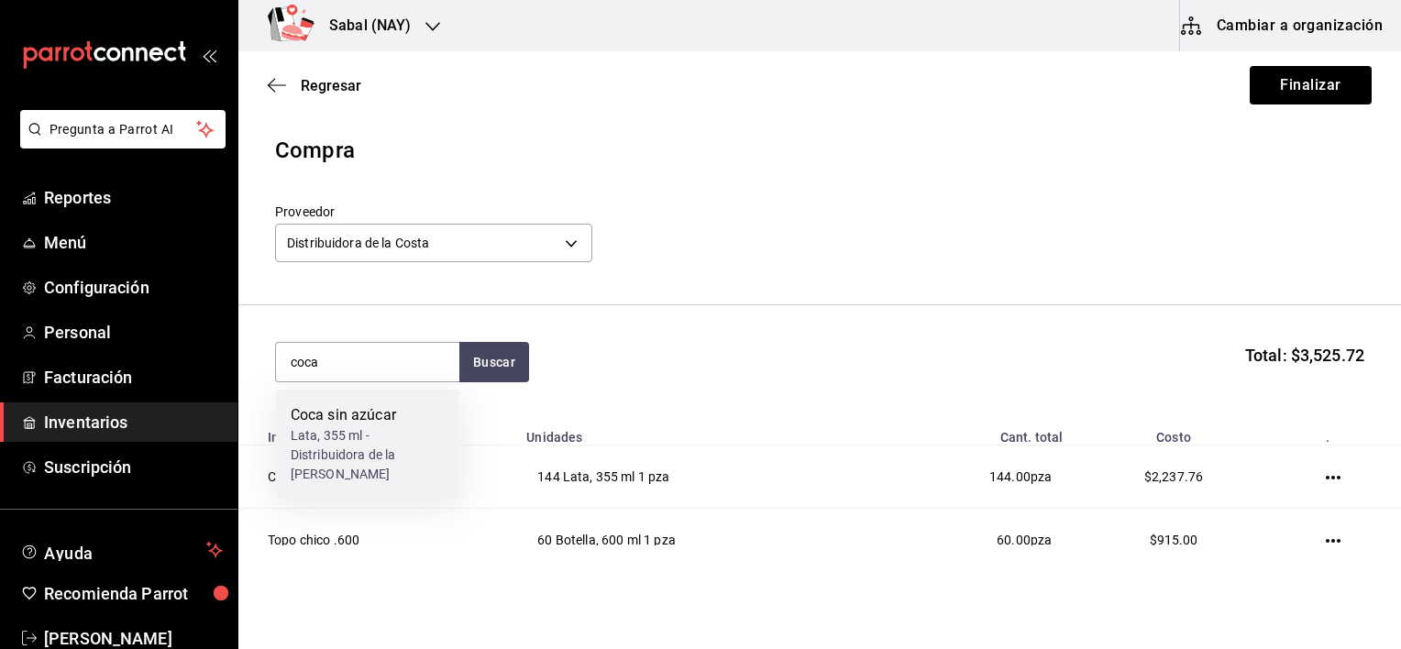
click at [315, 433] on div "Lata, 355 ml - Distribuidora de la Costa" at bounding box center [368, 455] width 154 height 58
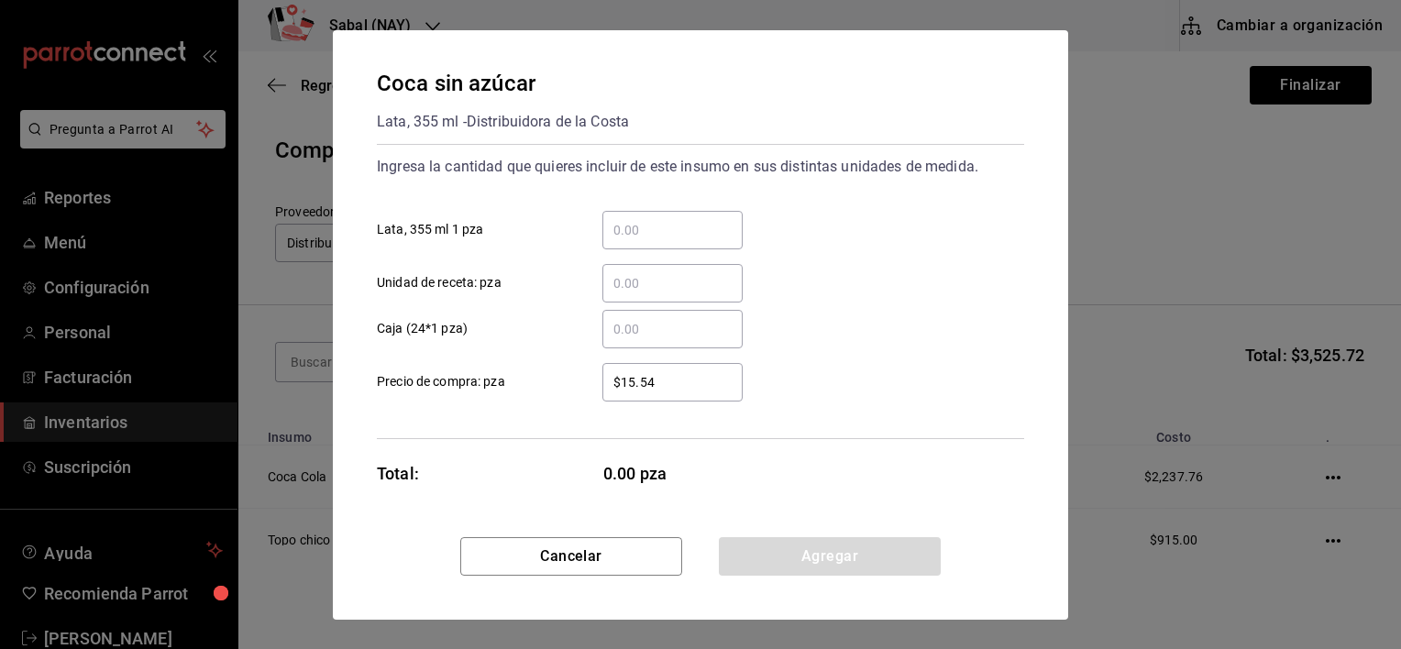
click at [696, 212] on div "​" at bounding box center [673, 230] width 140 height 39
click at [696, 219] on input "​ Lata, 355 ml 1 pza" at bounding box center [673, 230] width 140 height 22
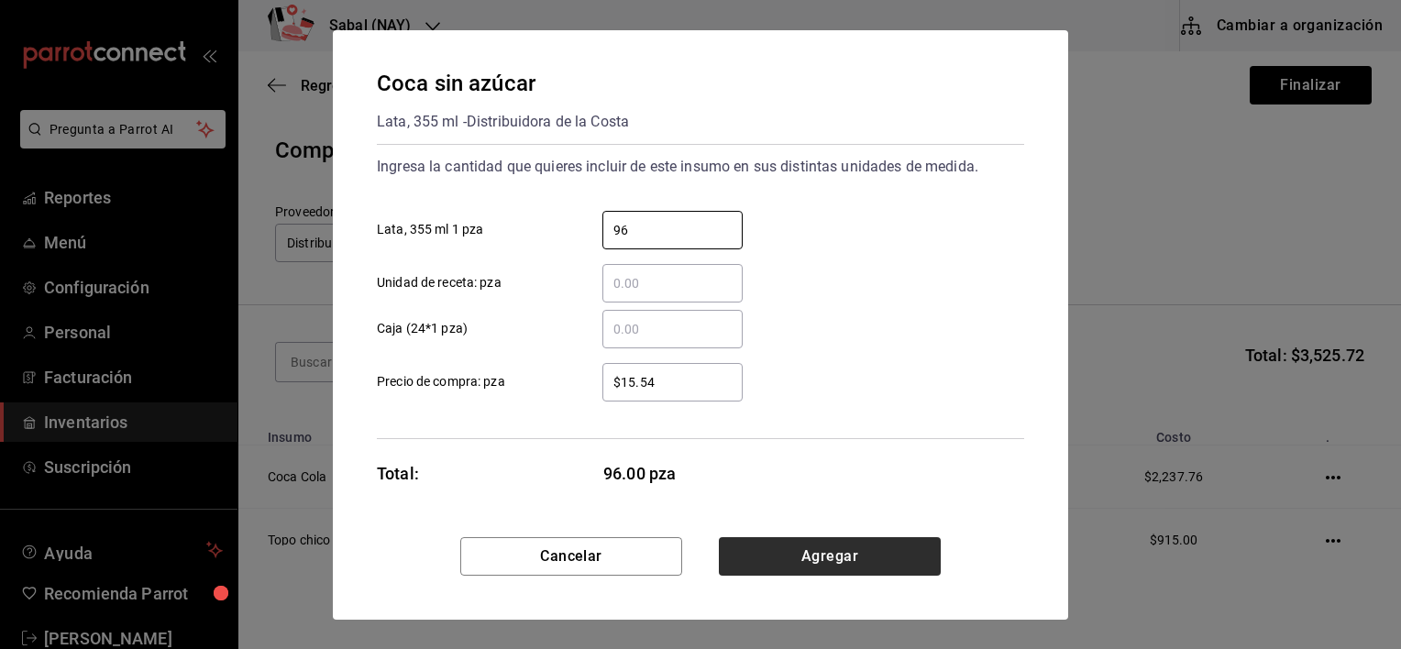
type input "96"
click at [878, 554] on button "Agregar" at bounding box center [830, 556] width 222 height 39
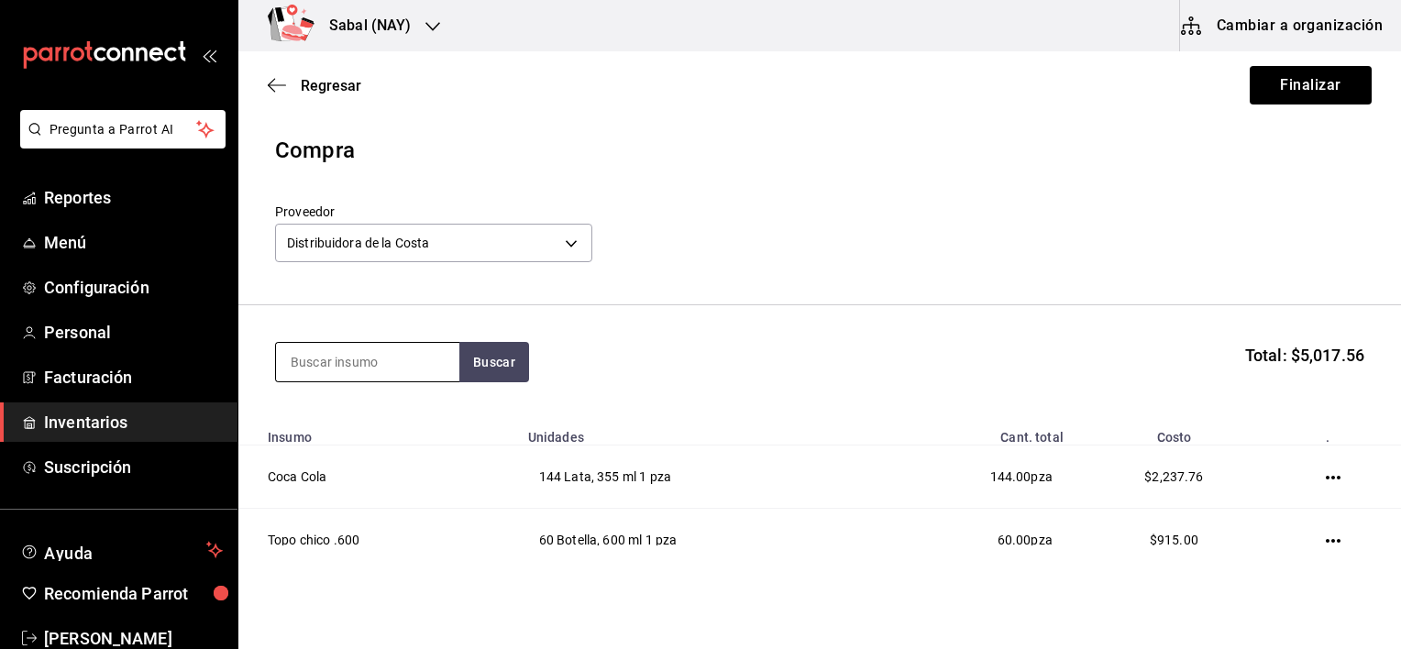
click at [350, 355] on input at bounding box center [367, 362] width 183 height 39
type input "sprite"
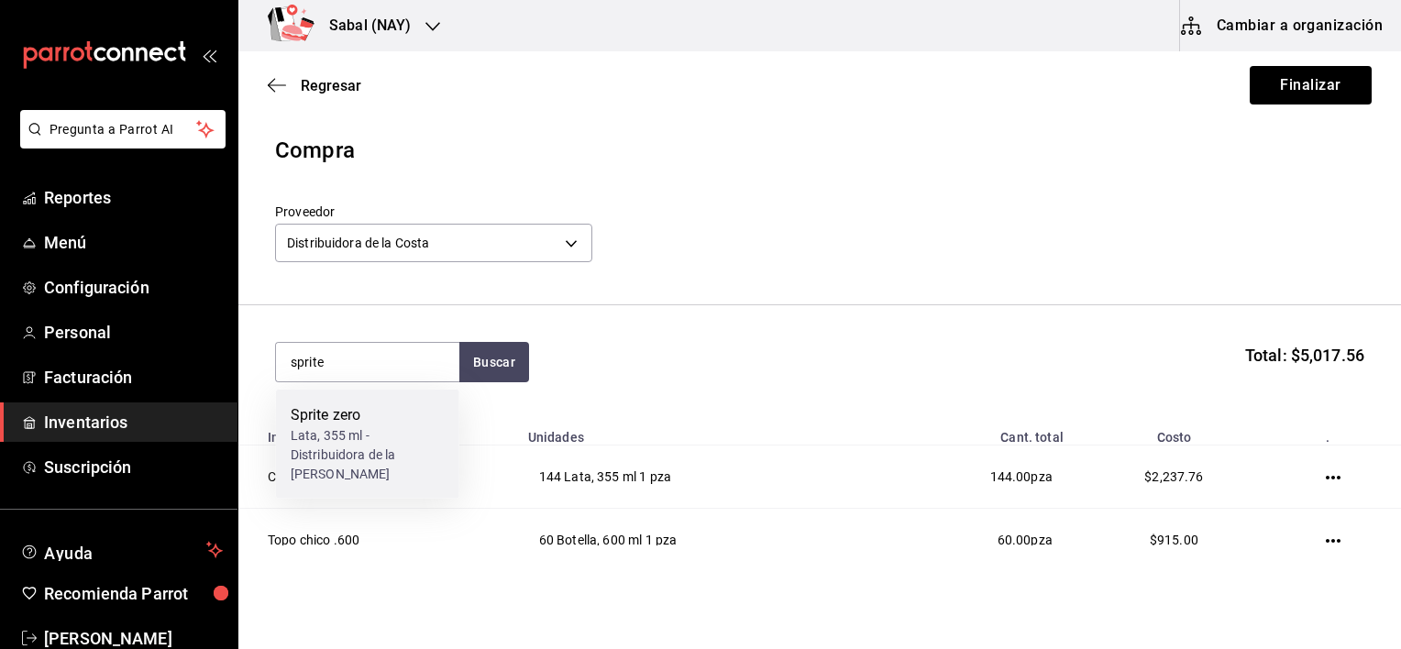
click at [348, 444] on div "Lata, 355 ml - Distribuidora de la Costa" at bounding box center [368, 455] width 154 height 58
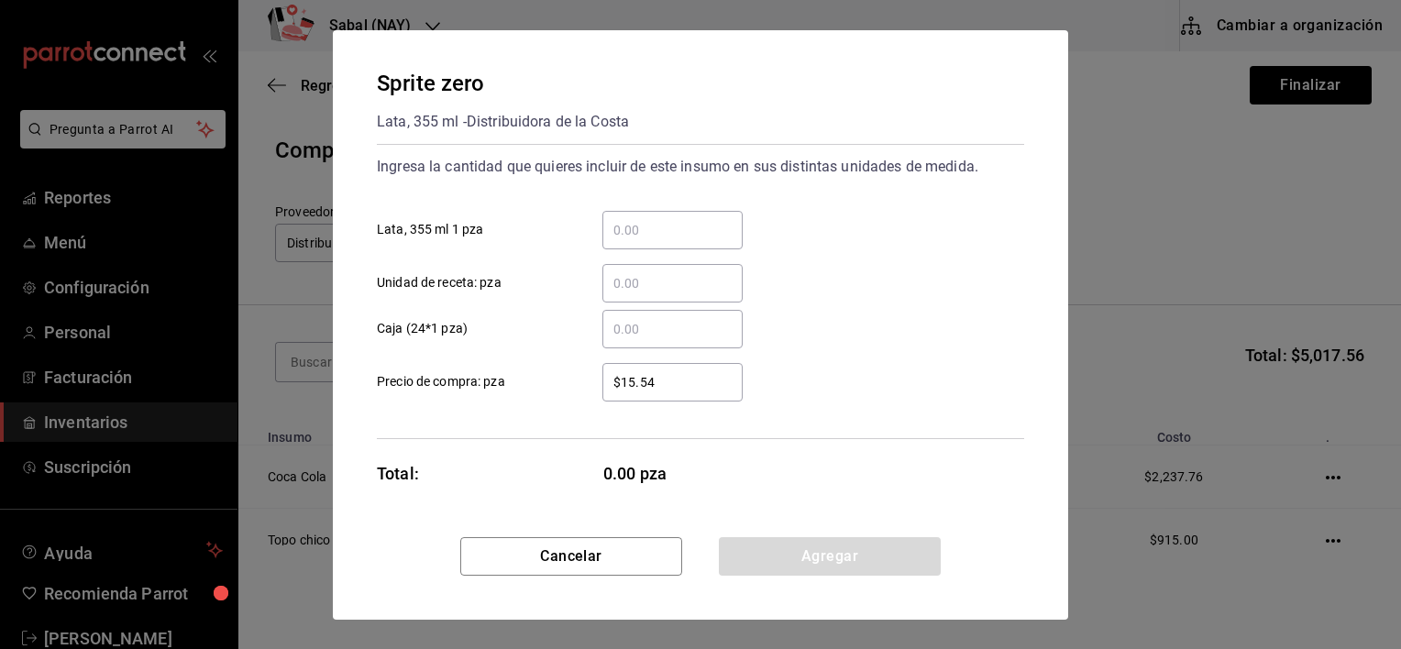
click at [699, 239] on input "​ Lata, 355 ml 1 pza" at bounding box center [673, 230] width 140 height 22
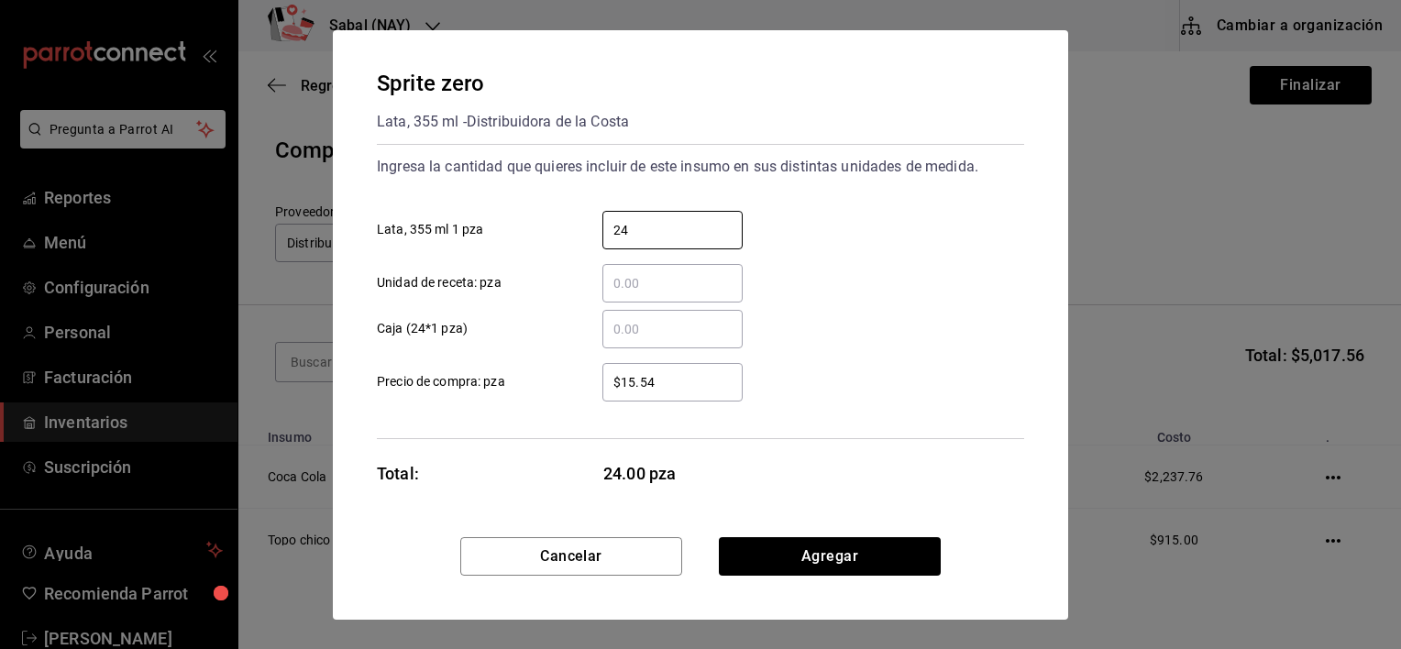
type input "24"
click at [893, 562] on button "Agregar" at bounding box center [830, 556] width 222 height 39
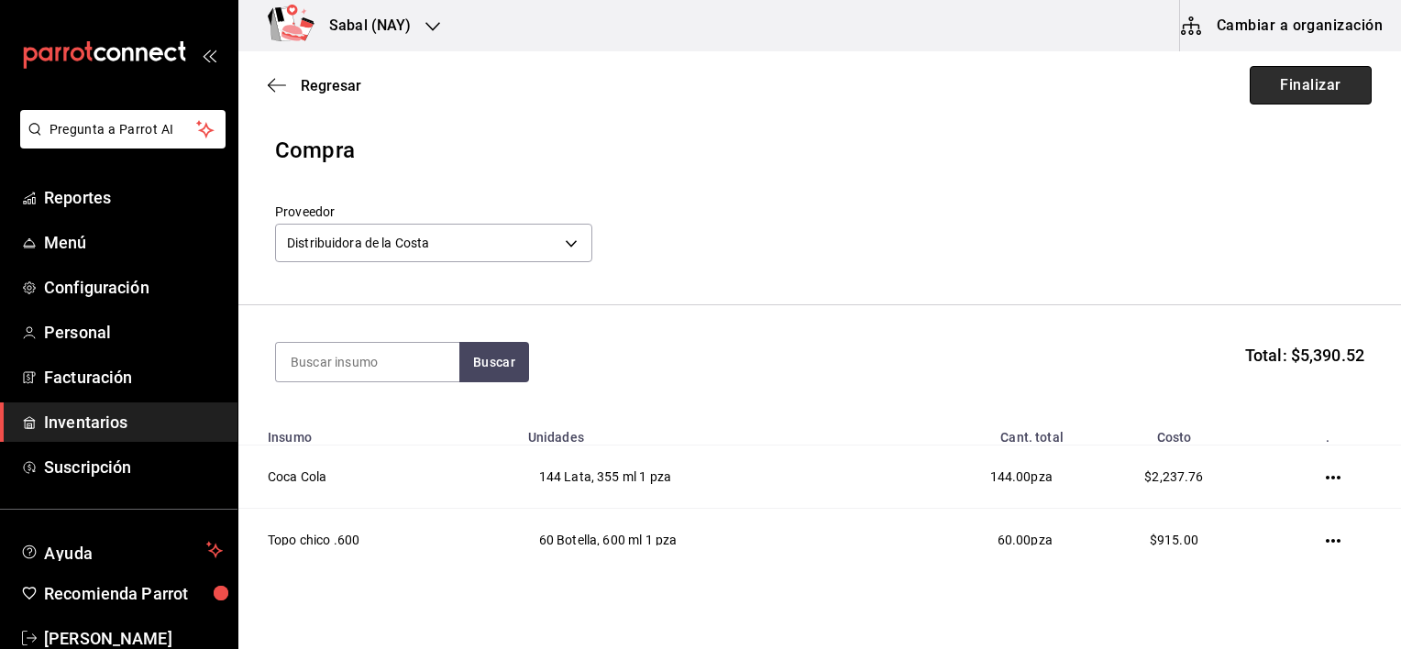
click at [1290, 88] on button "Finalizar" at bounding box center [1311, 85] width 122 height 39
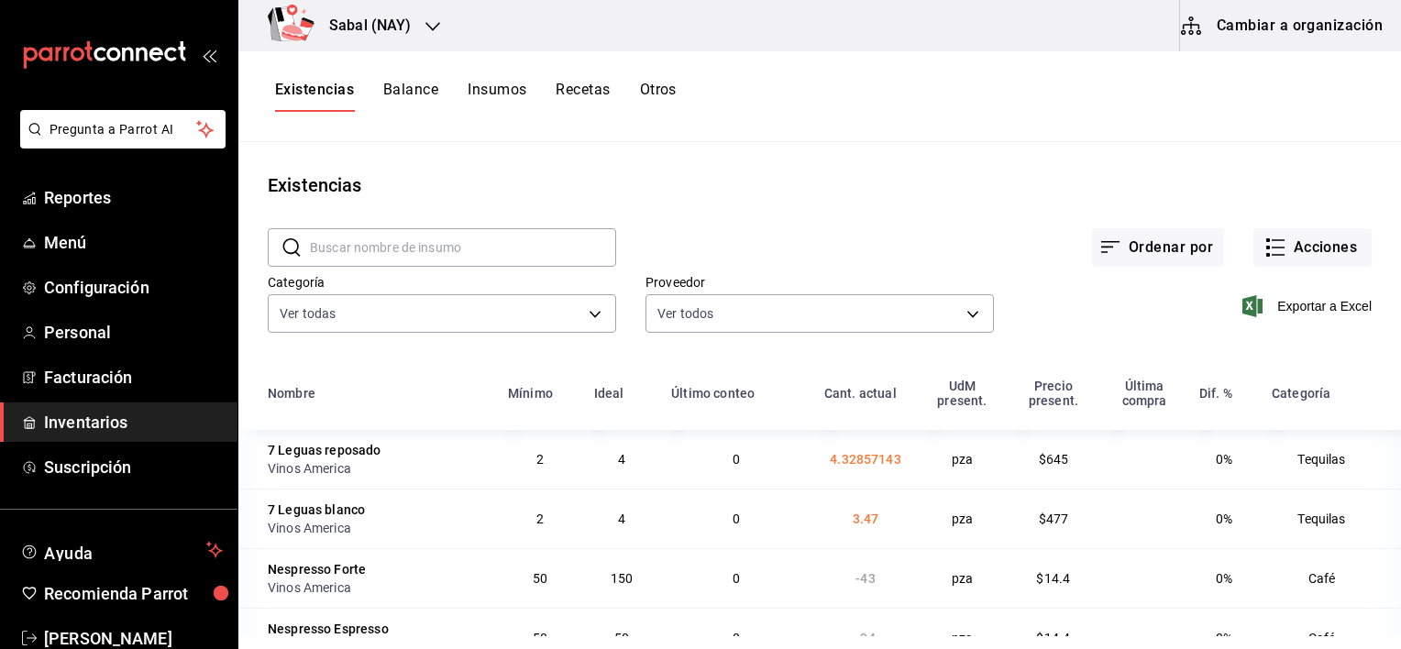
click at [1001, 187] on div "Existencias" at bounding box center [819, 185] width 1163 height 28
click at [72, 193] on span "Reportes" at bounding box center [133, 197] width 179 height 25
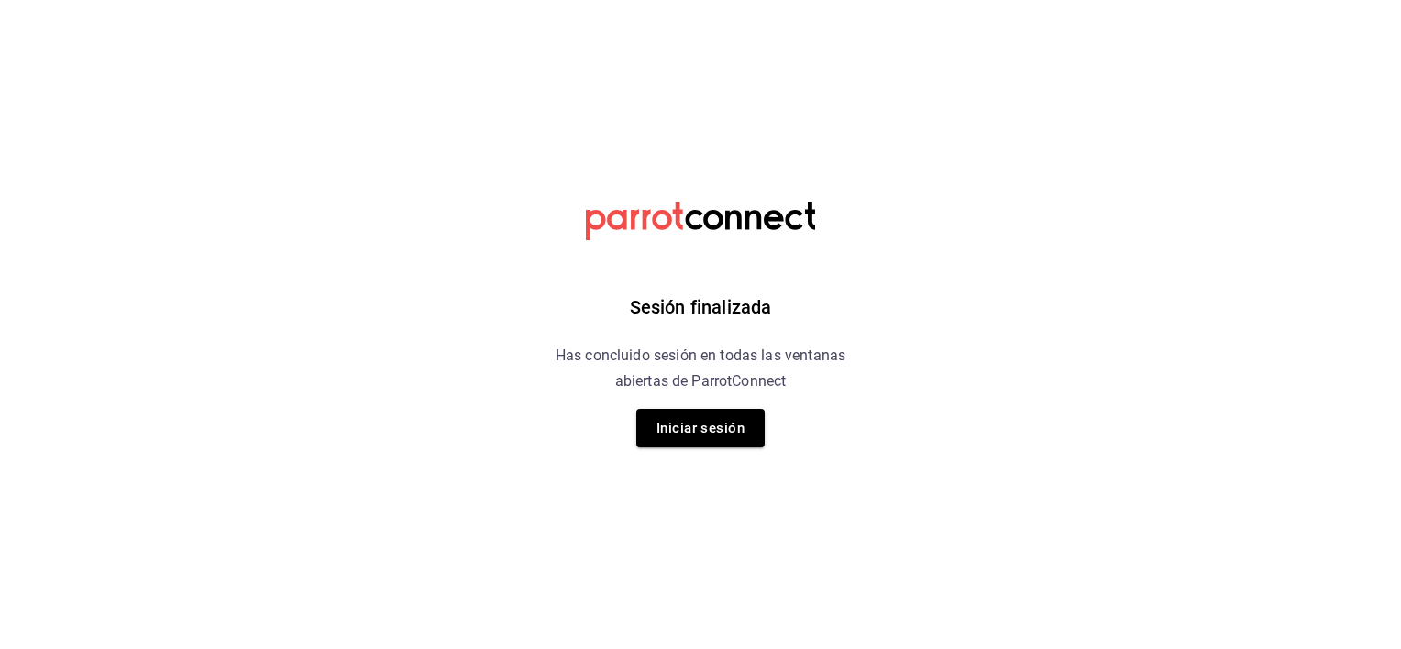
drag, startPoint x: 732, startPoint y: 411, endPoint x: 748, endPoint y: 422, distance: 19.8
click at [745, 422] on button "Iniciar sesión" at bounding box center [700, 428] width 128 height 39
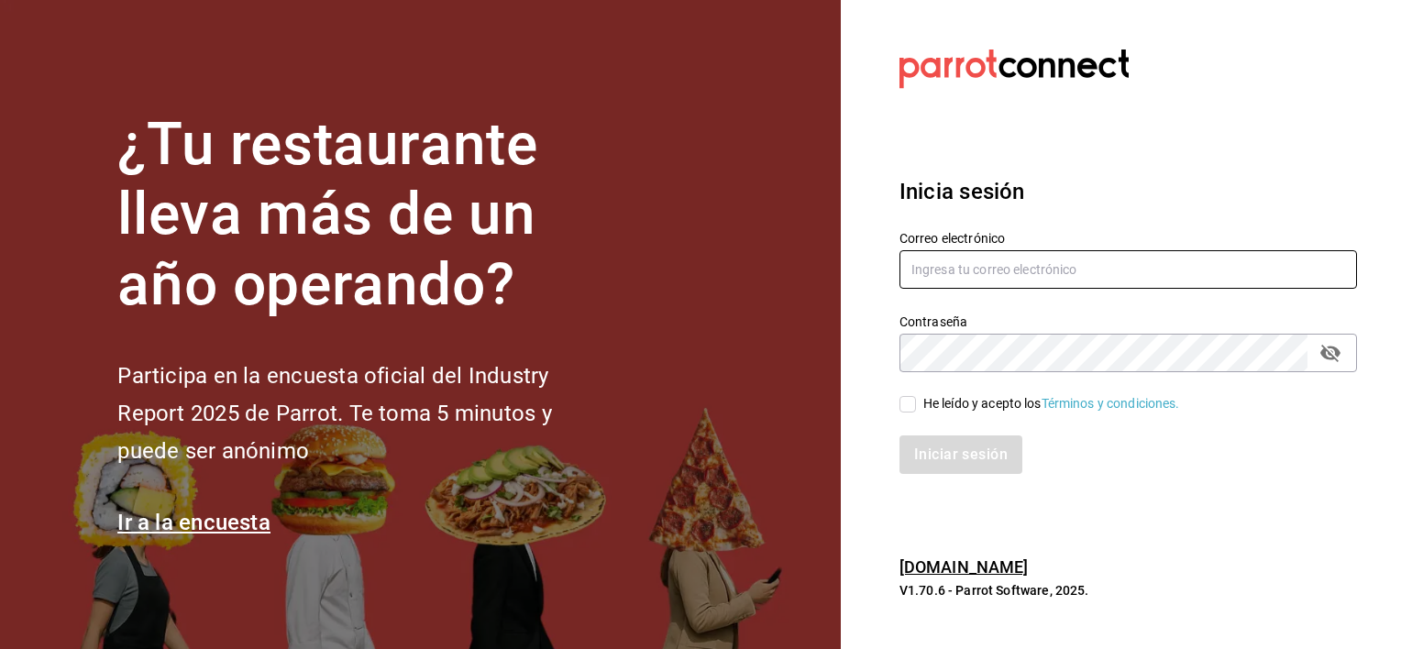
click at [952, 279] on input "text" at bounding box center [1129, 269] width 458 height 39
type input "jochoa@sabalplaya.com"
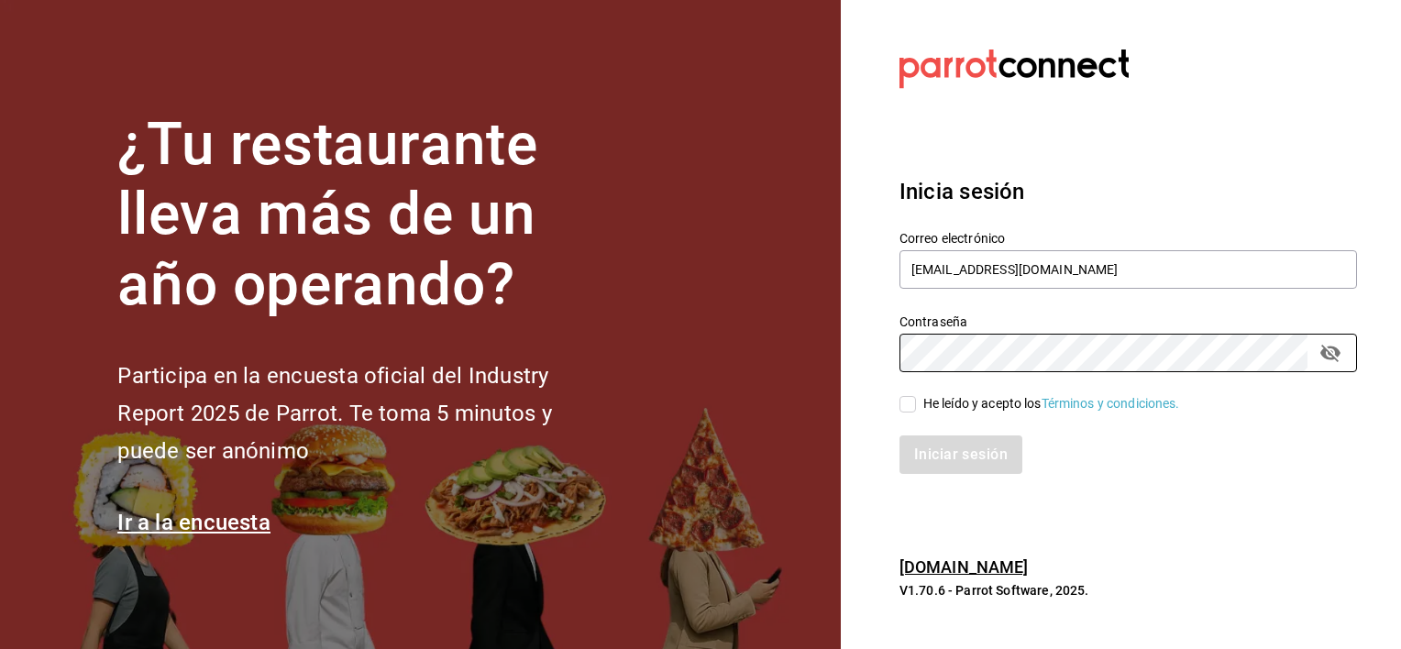
click at [910, 407] on input "He leído y acepto los Términos y condiciones." at bounding box center [908, 404] width 17 height 17
checkbox input "true"
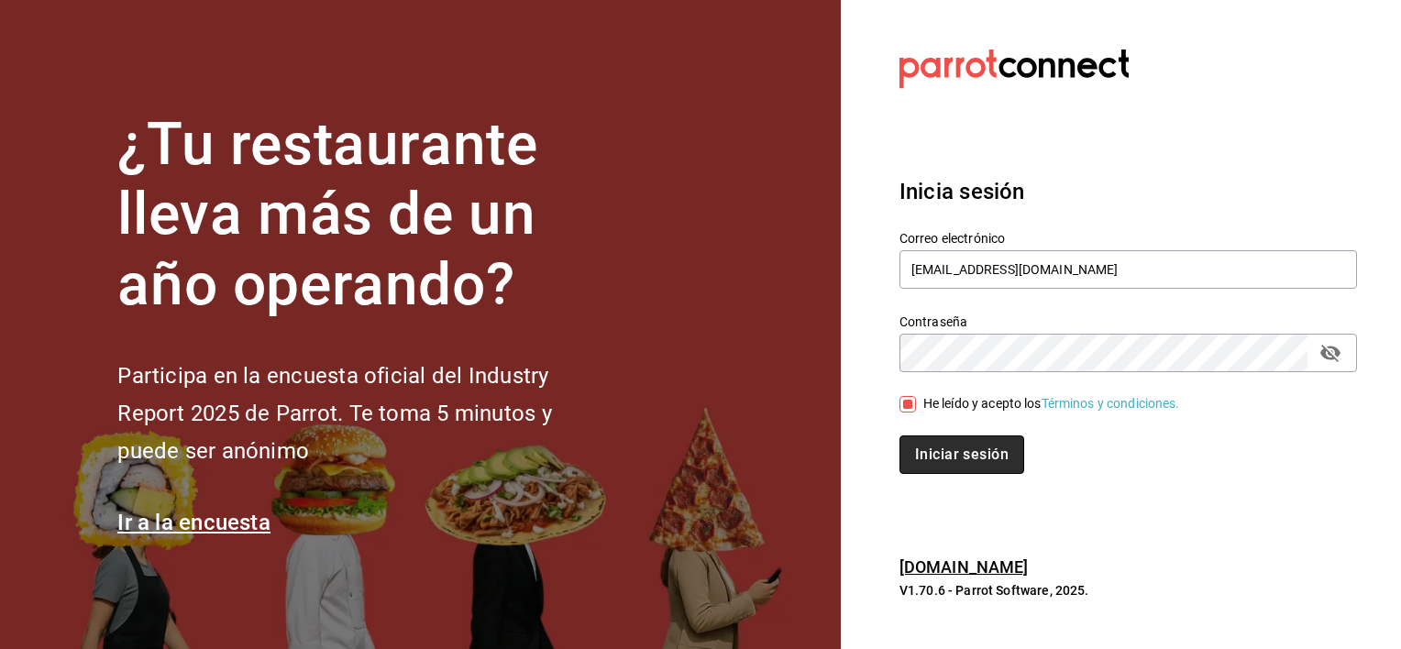
click at [937, 448] on button "Iniciar sesión" at bounding box center [962, 455] width 125 height 39
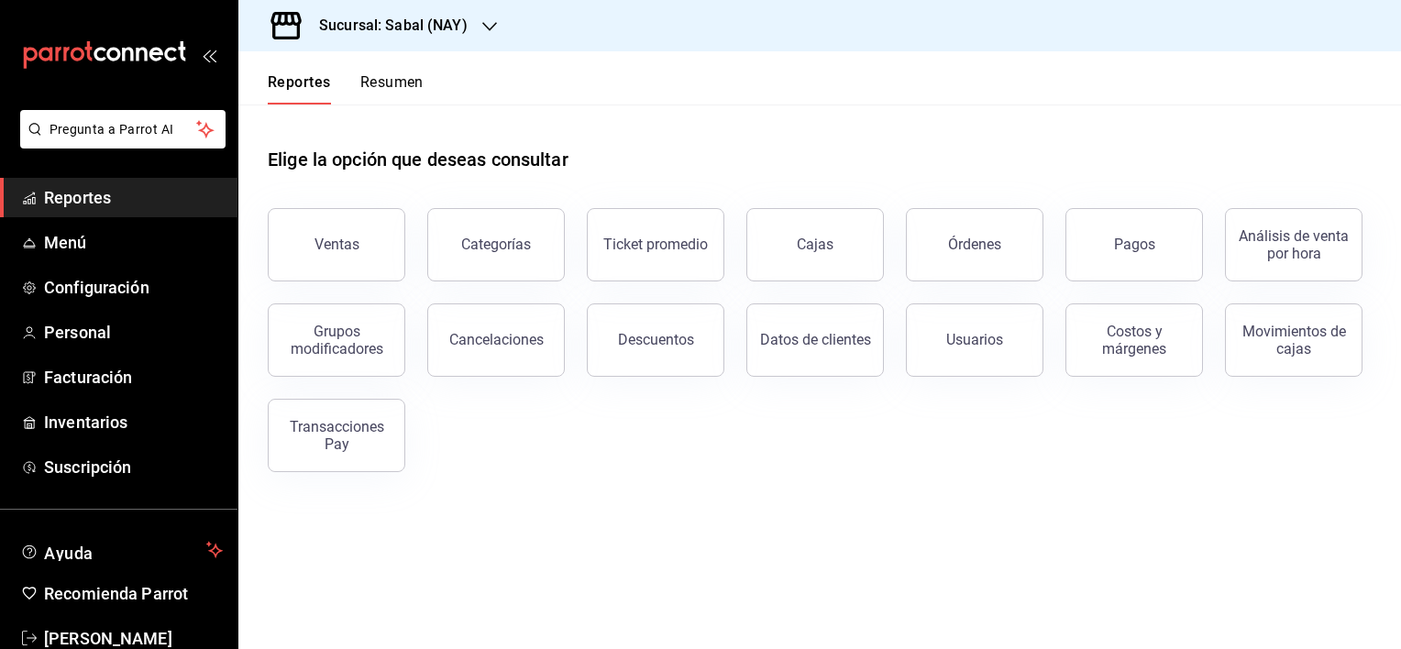
click at [990, 233] on button "Órdenes" at bounding box center [975, 244] width 138 height 73
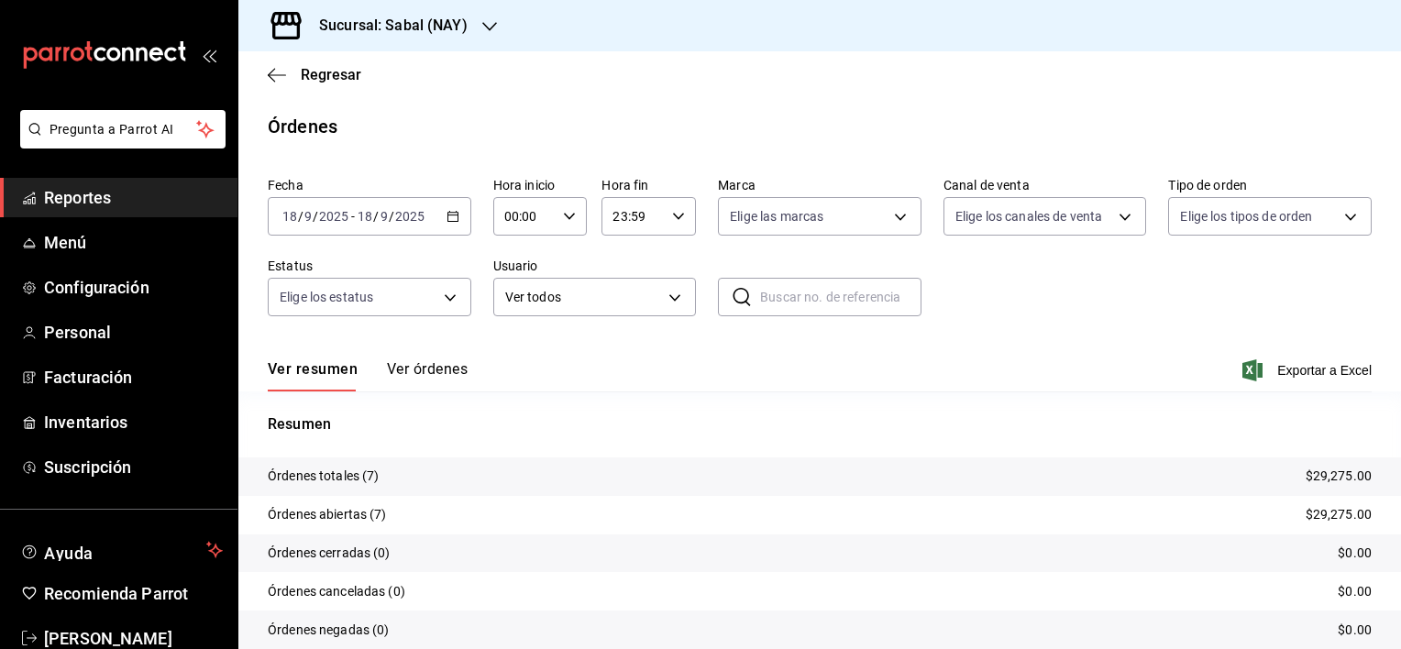
click at [456, 367] on button "Ver órdenes" at bounding box center [427, 375] width 81 height 31
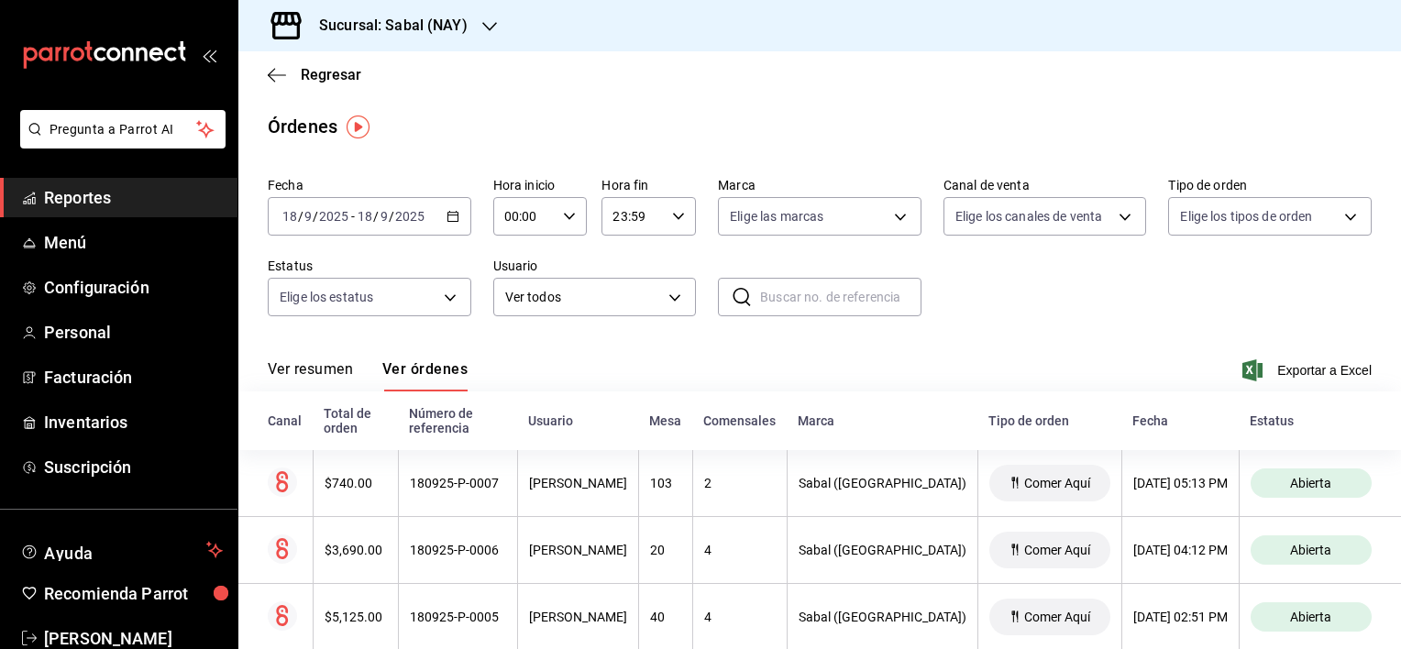
click at [627, 371] on div "Ver resumen Ver órdenes Exportar a Excel" at bounding box center [820, 364] width 1104 height 53
click at [330, 370] on button "Ver resumen" at bounding box center [310, 375] width 85 height 31
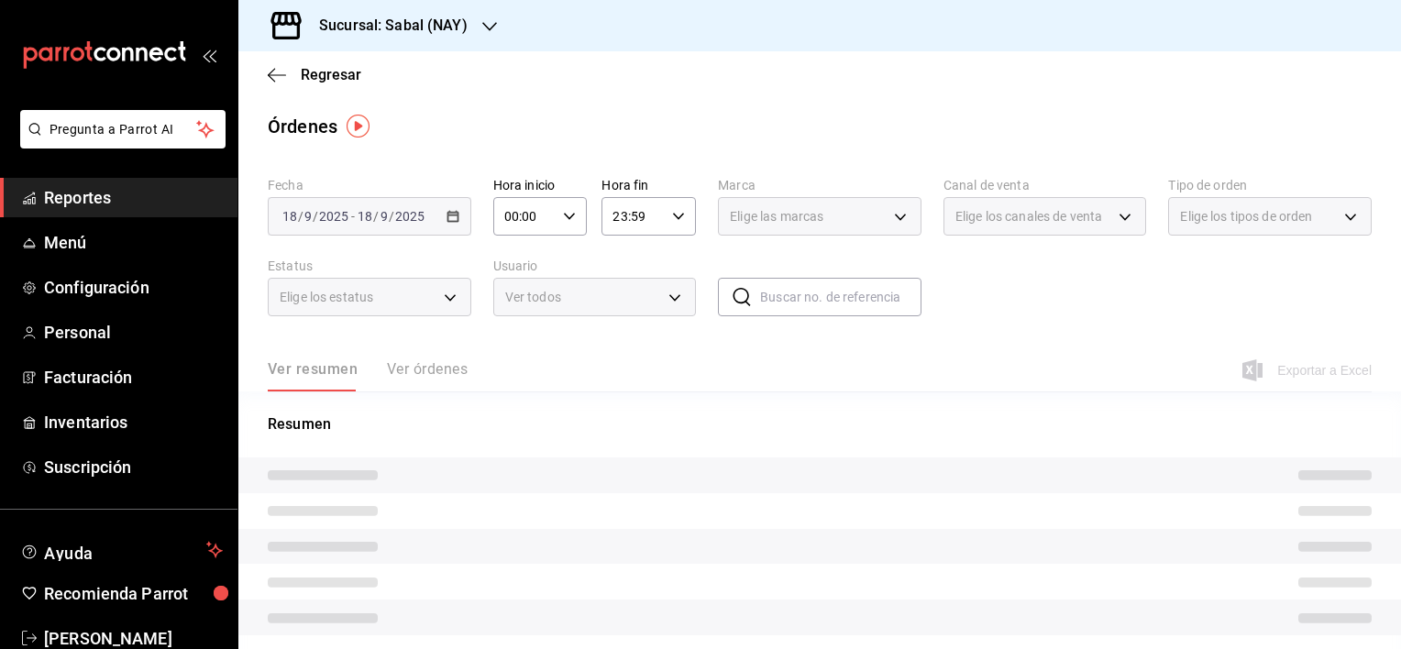
scroll to position [57, 0]
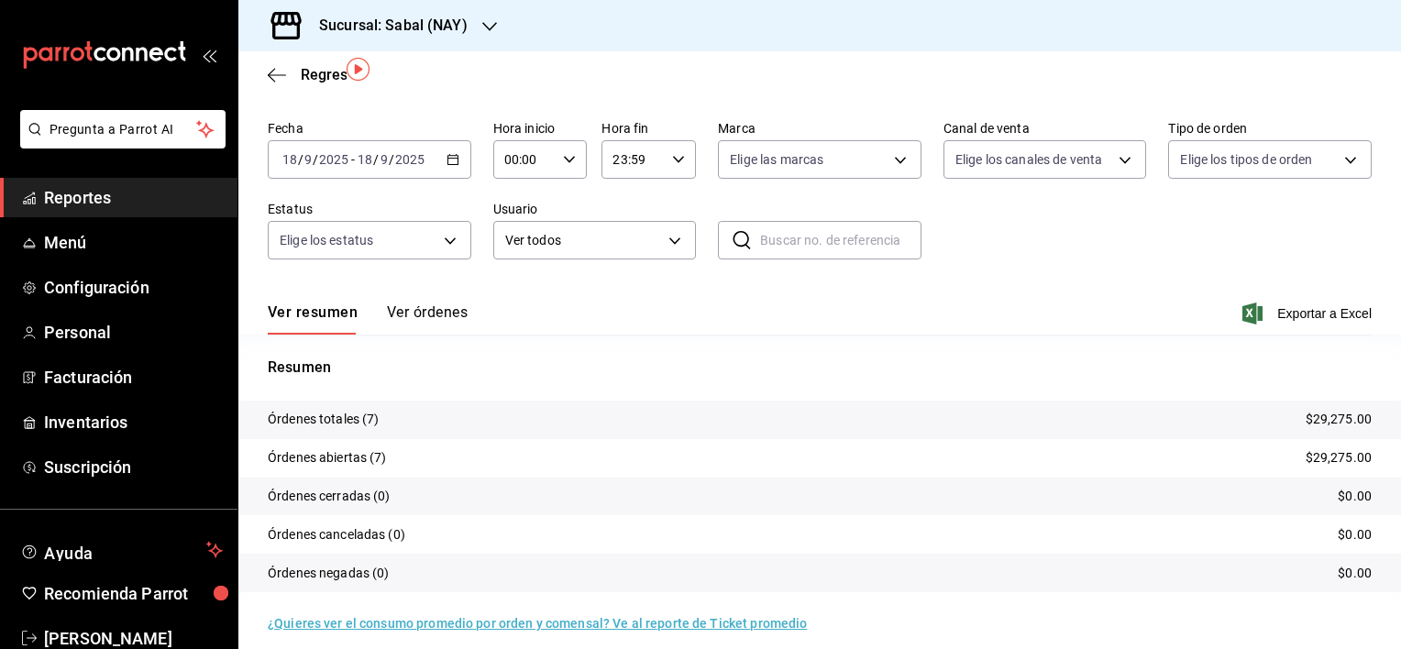
click at [459, 304] on button "Ver órdenes" at bounding box center [427, 319] width 81 height 31
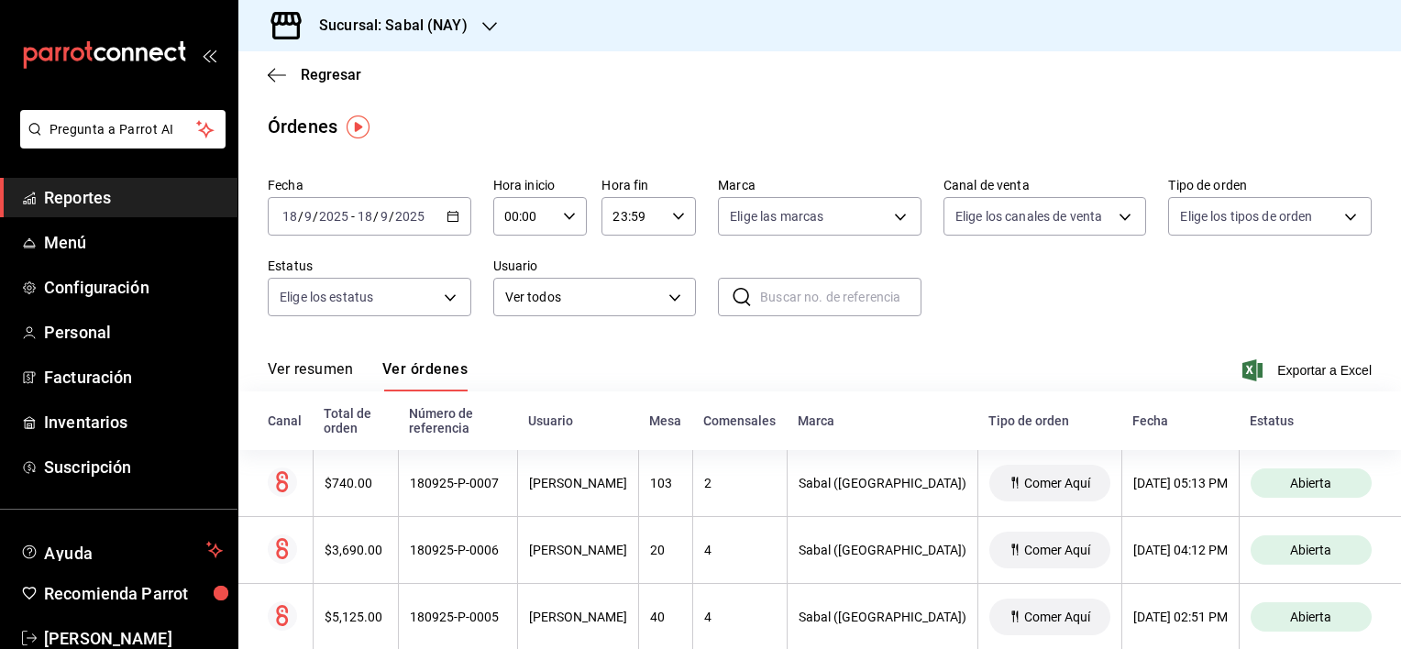
click at [304, 374] on button "Ver resumen" at bounding box center [310, 375] width 85 height 31
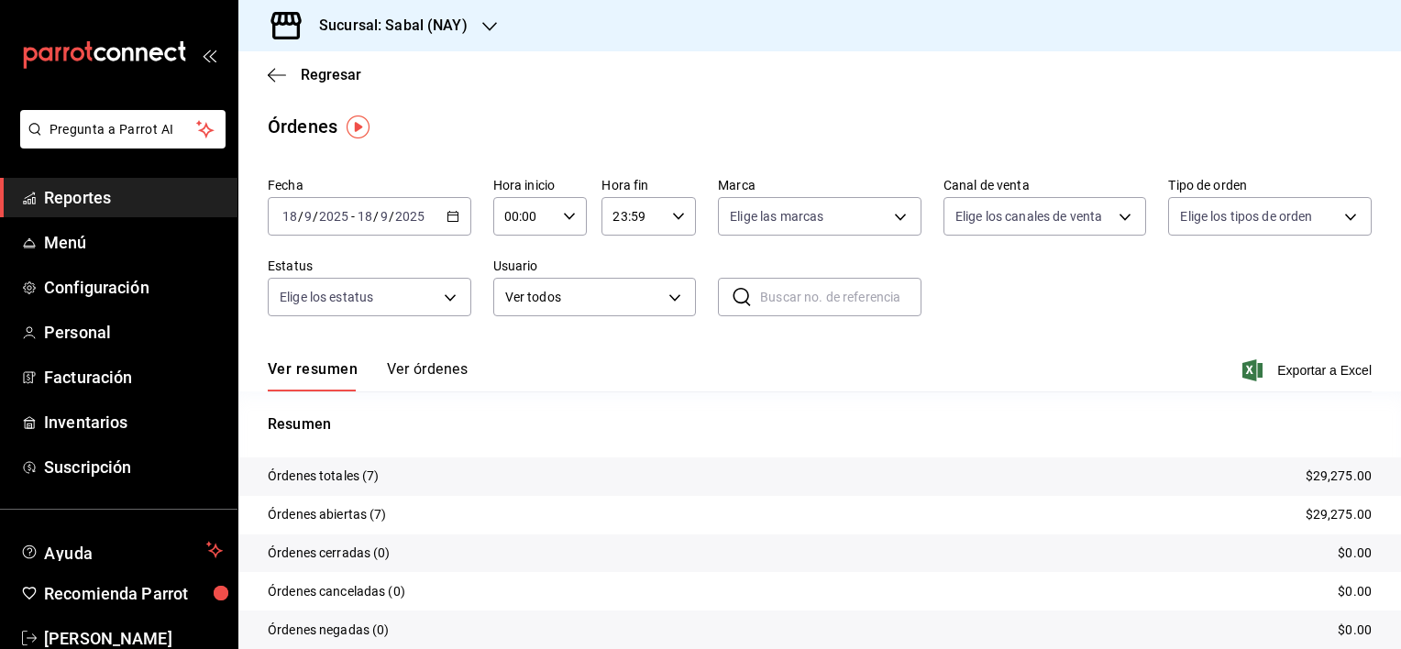
scroll to position [71, 0]
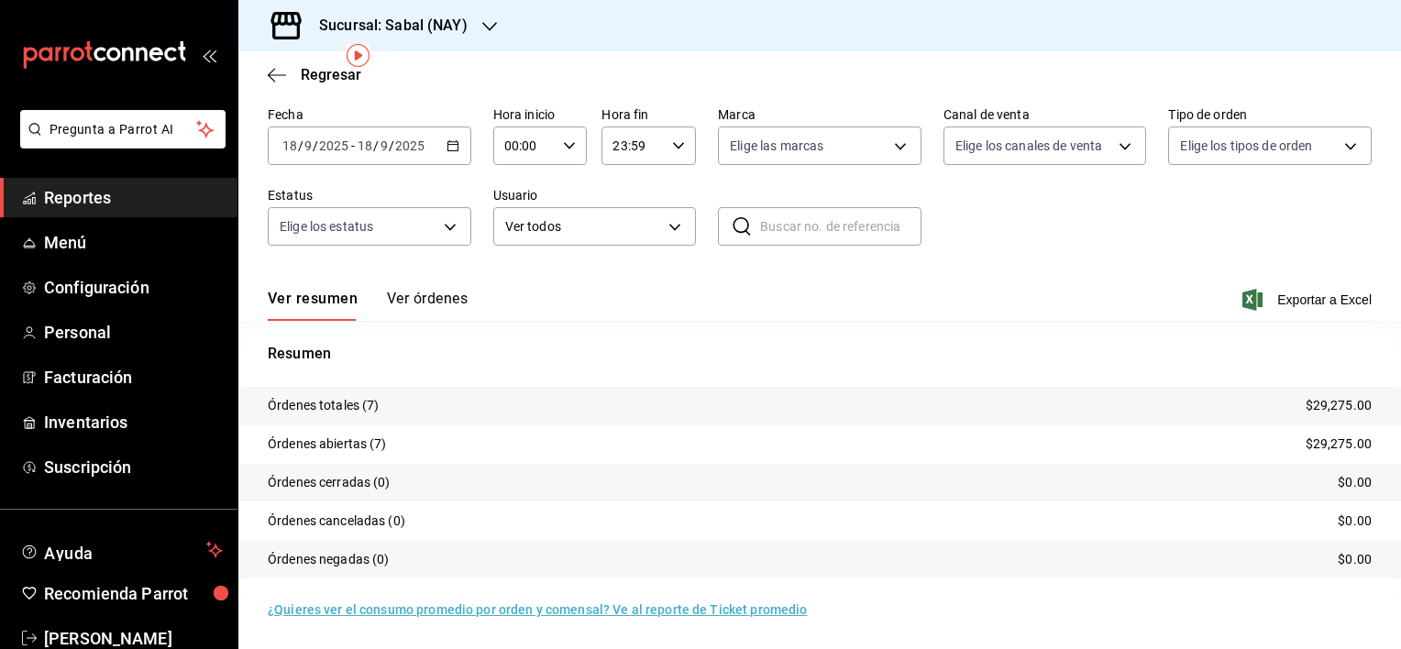
click at [418, 297] on button "Ver órdenes" at bounding box center [427, 305] width 81 height 31
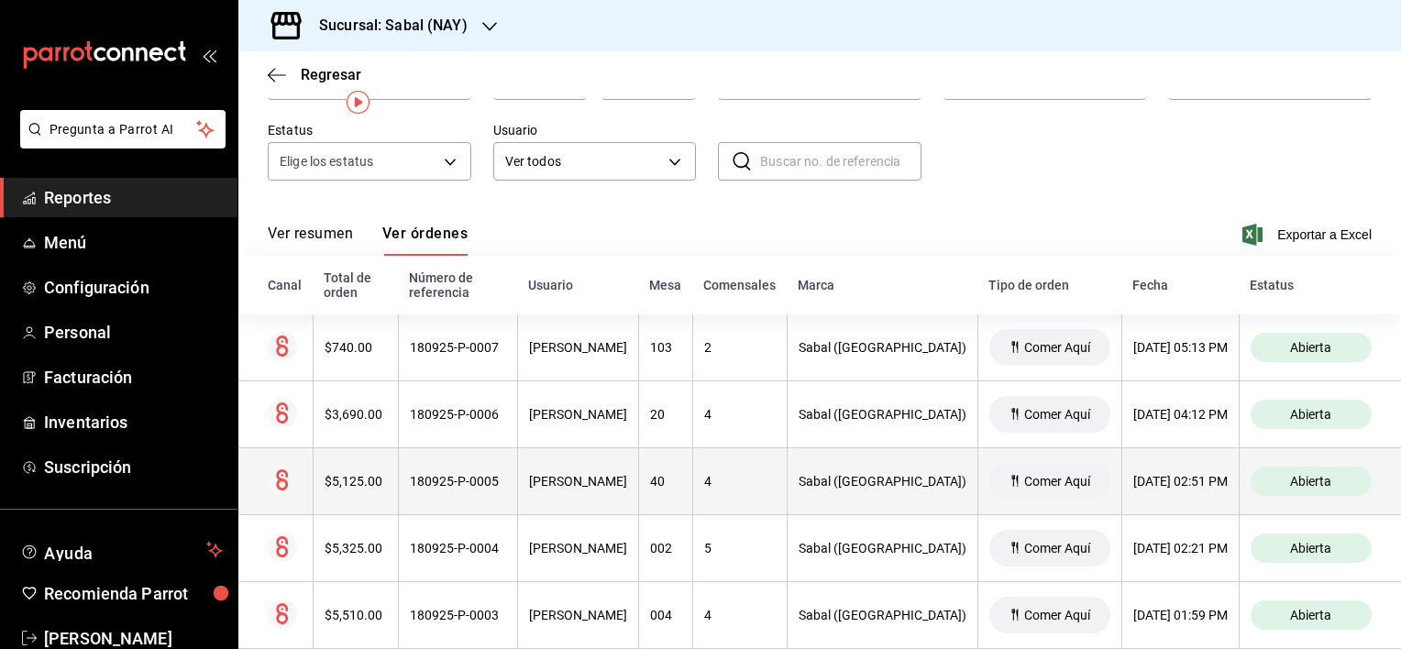
scroll to position [24, 0]
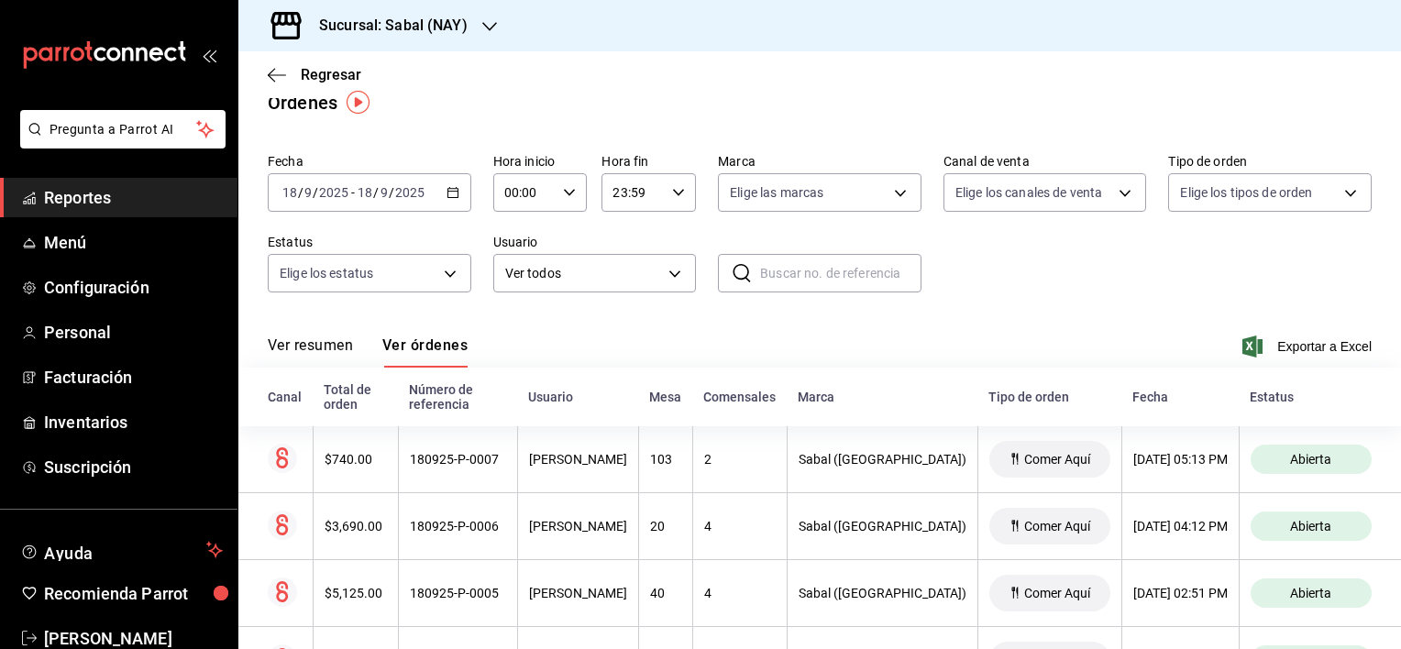
click at [343, 344] on button "Ver resumen" at bounding box center [310, 352] width 85 height 31
